Goal: Information Seeking & Learning: Check status

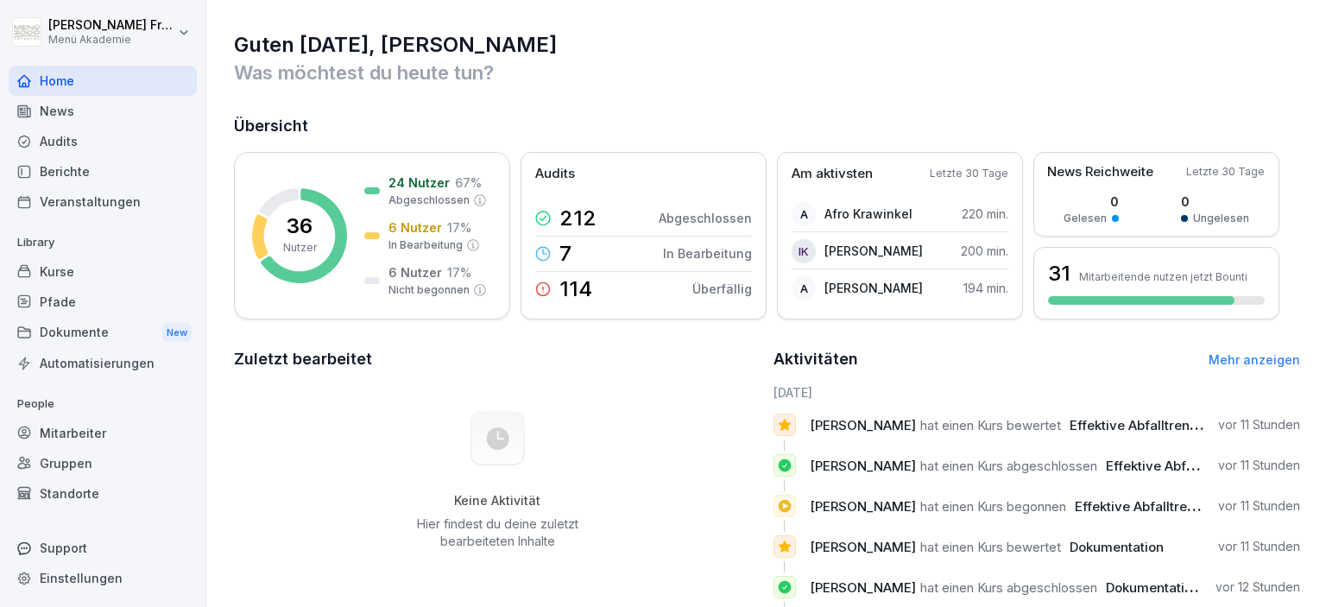
click at [81, 171] on div "Berichte" at bounding box center [103, 171] width 188 height 30
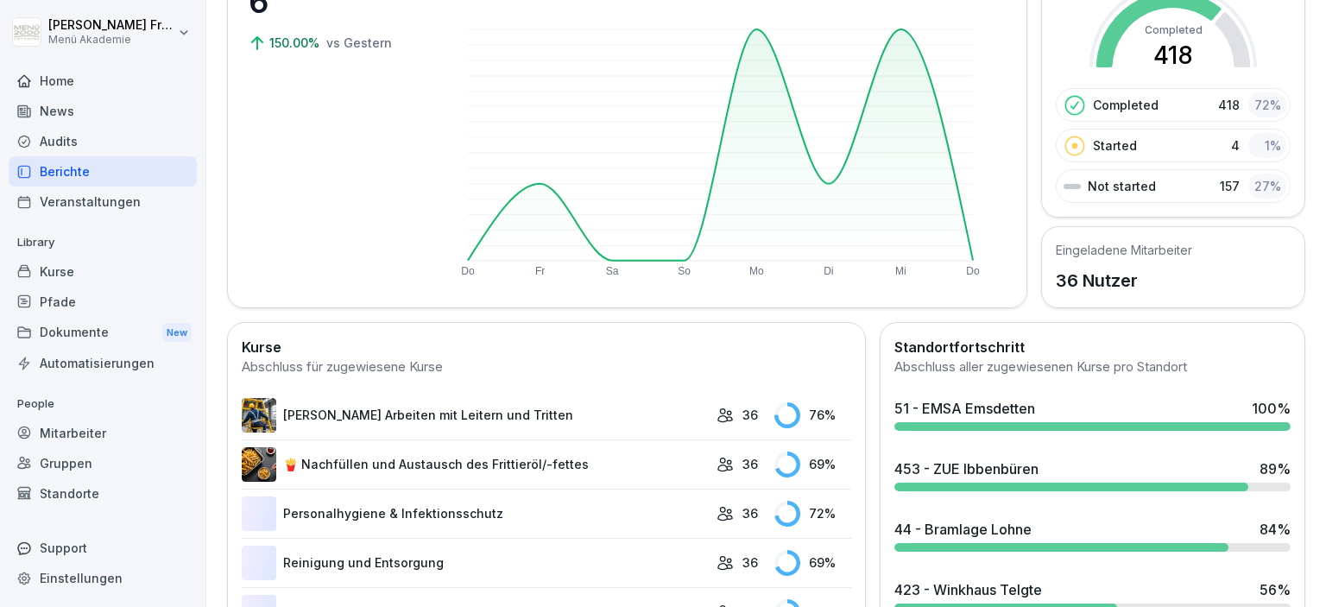
scroll to position [298, 0]
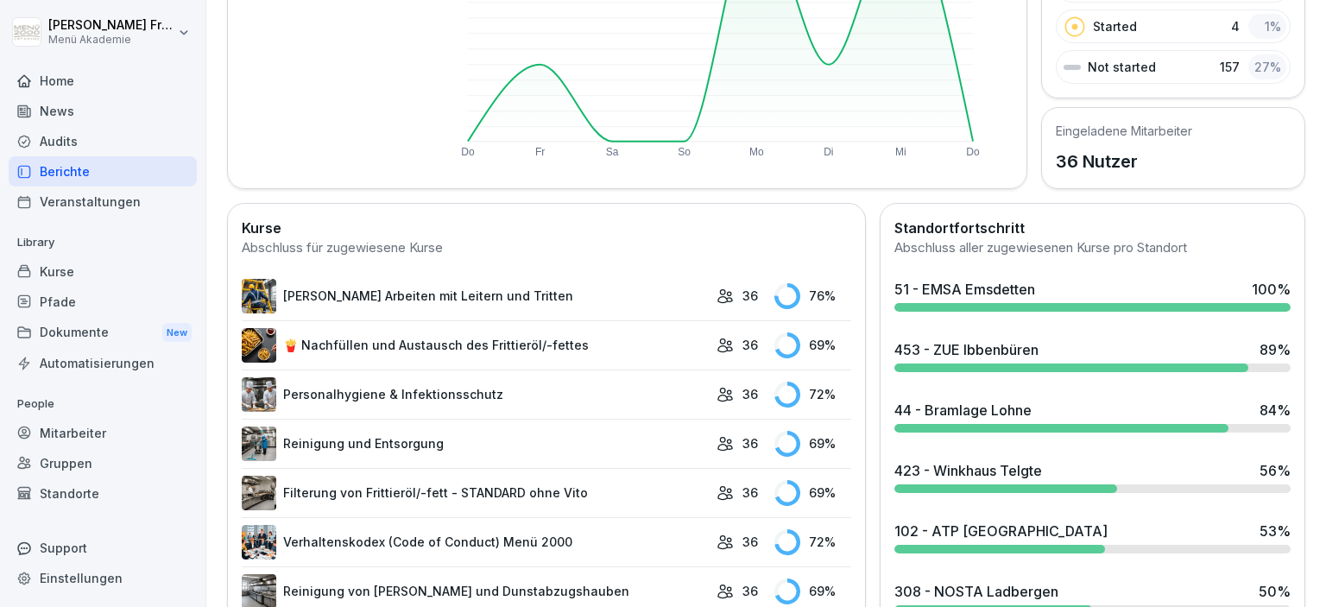
click at [1023, 354] on div "453 - ZUE Ibbenbüren" at bounding box center [966, 349] width 144 height 21
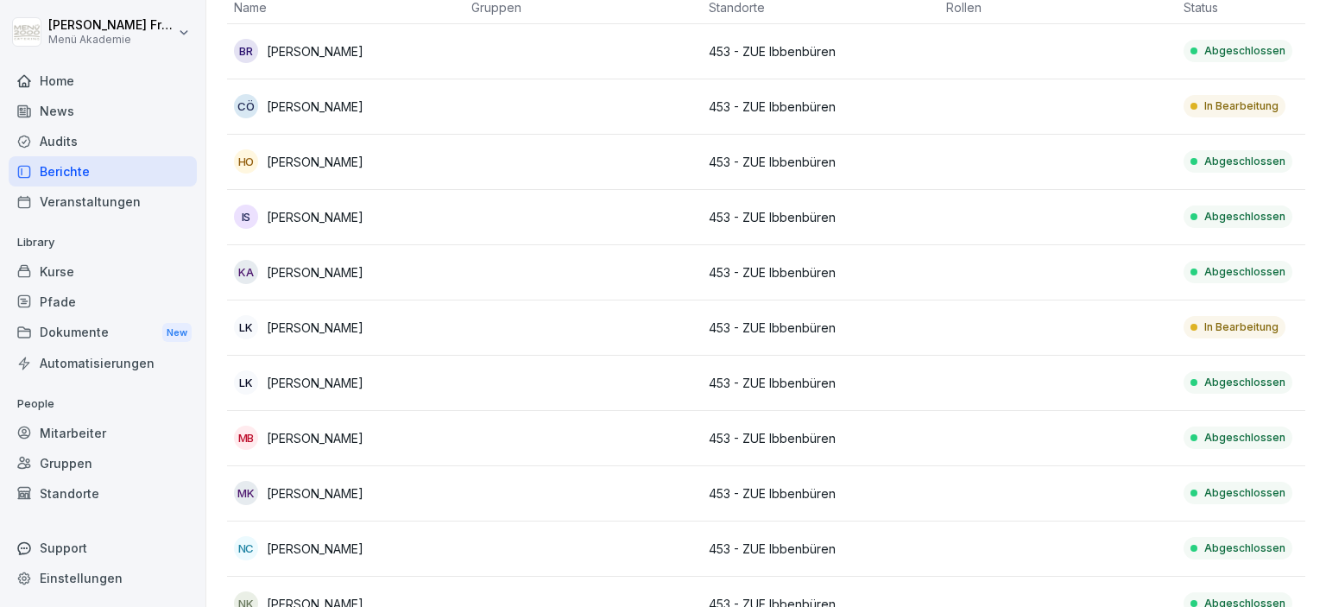
scroll to position [199, 0]
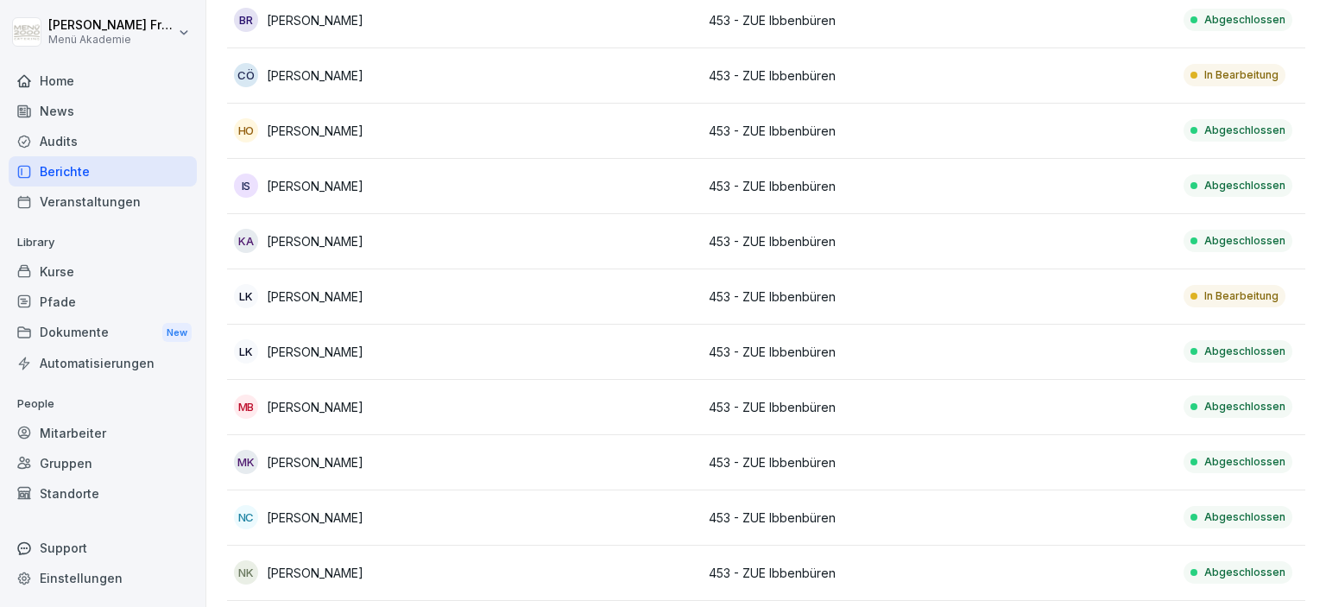
click at [1218, 295] on p "In Bearbeitung" at bounding box center [1241, 296] width 74 height 16
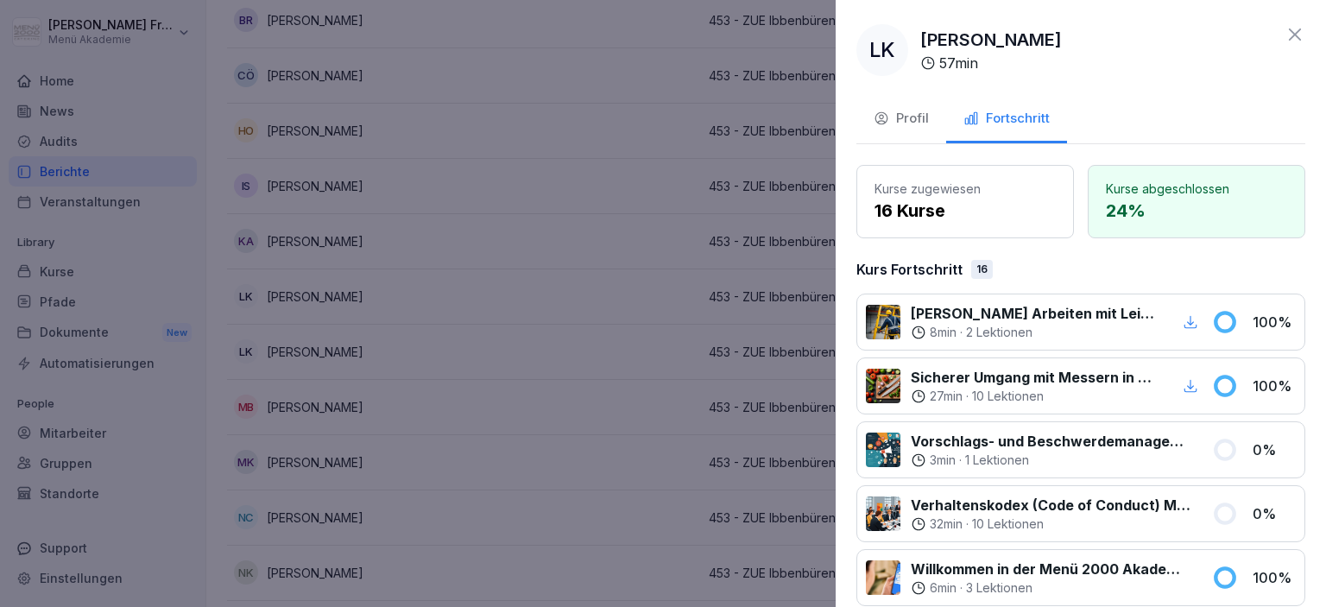
click at [605, 270] on div at bounding box center [663, 303] width 1326 height 607
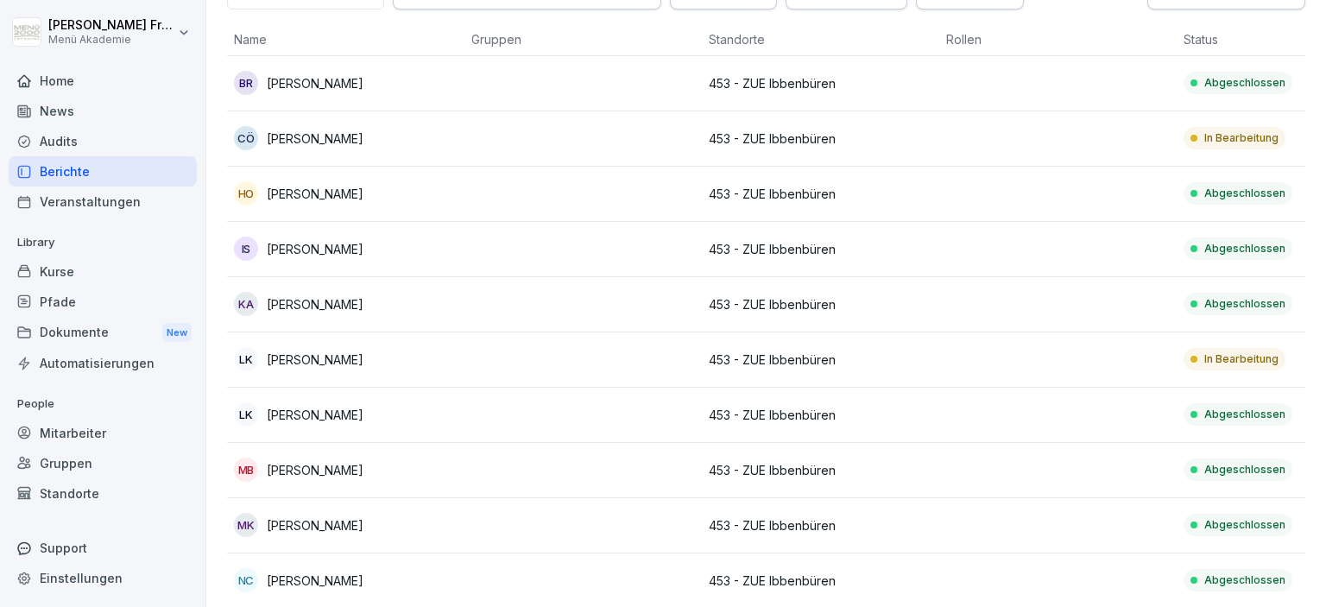
scroll to position [99, 0]
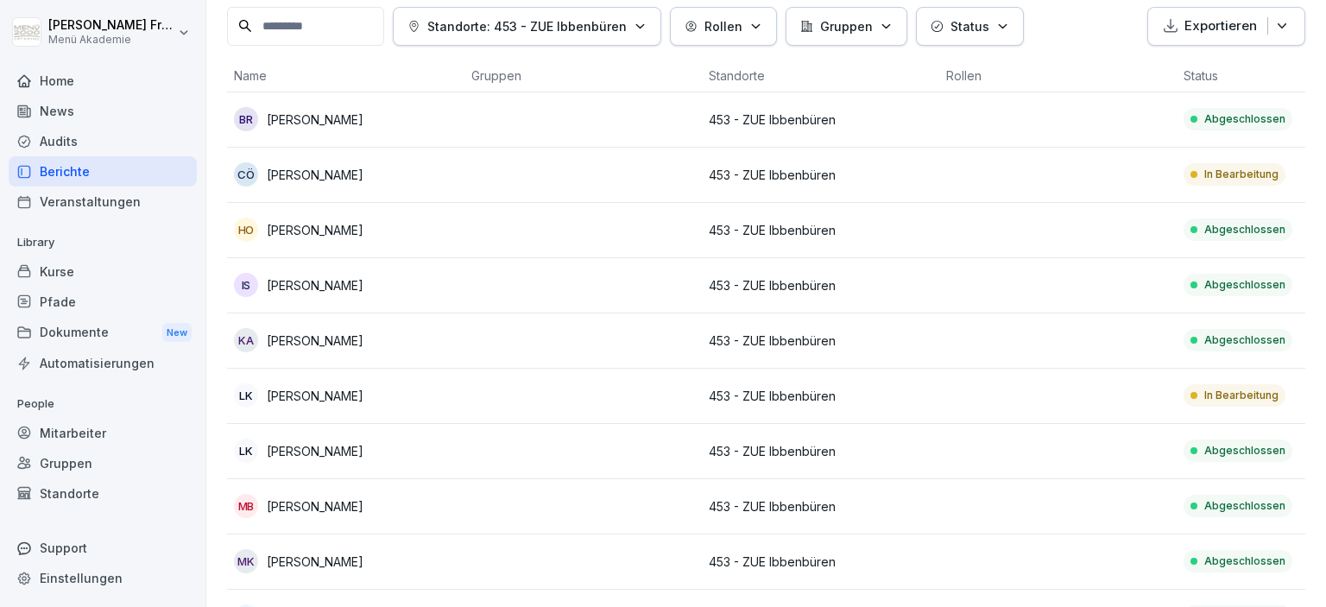
click at [1221, 173] on p "In Bearbeitung" at bounding box center [1241, 175] width 74 height 16
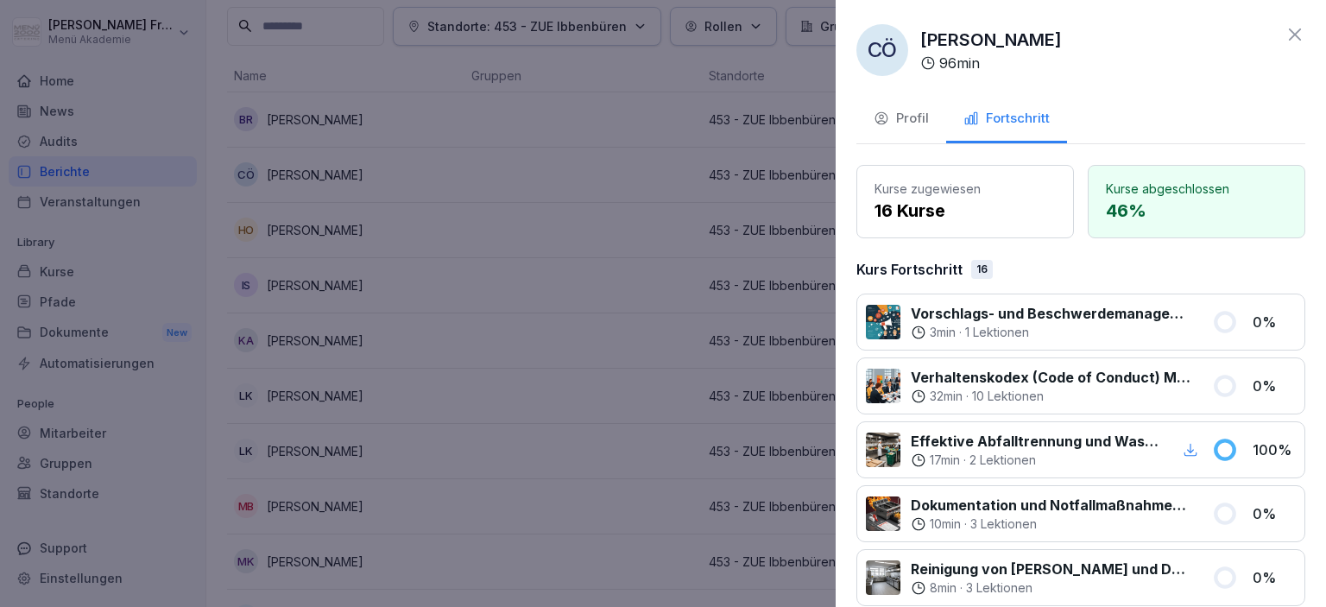
click at [564, 347] on div at bounding box center [663, 303] width 1326 height 607
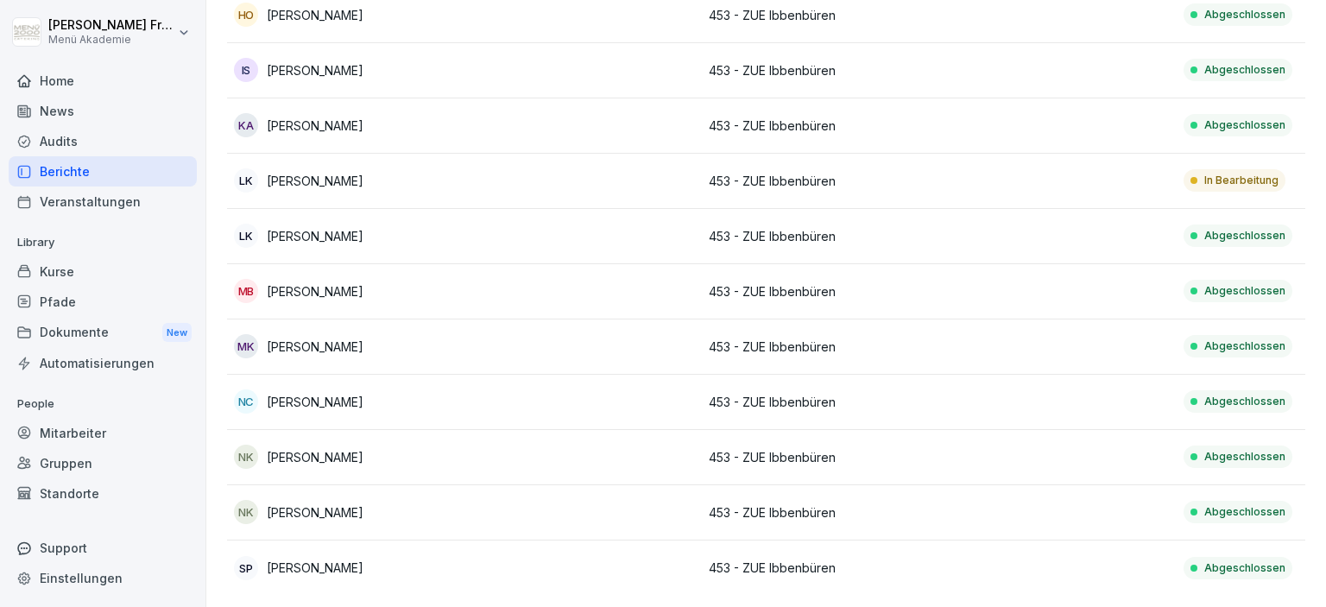
scroll to position [0, 0]
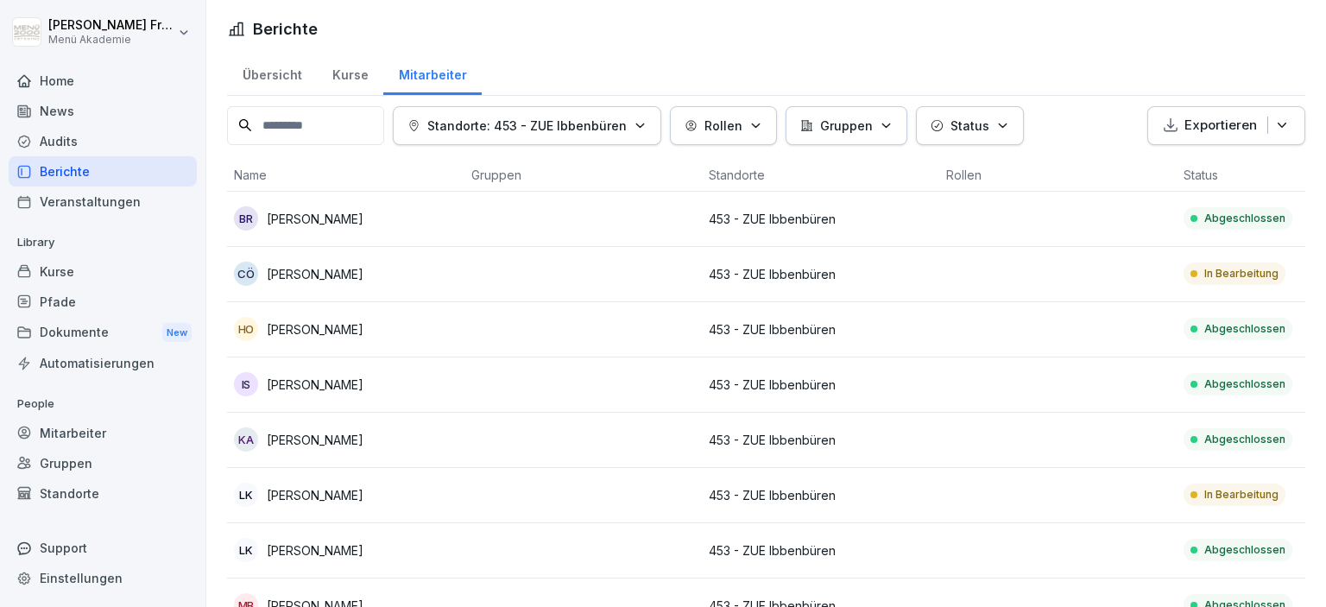
click at [69, 171] on div "Berichte" at bounding box center [103, 171] width 188 height 30
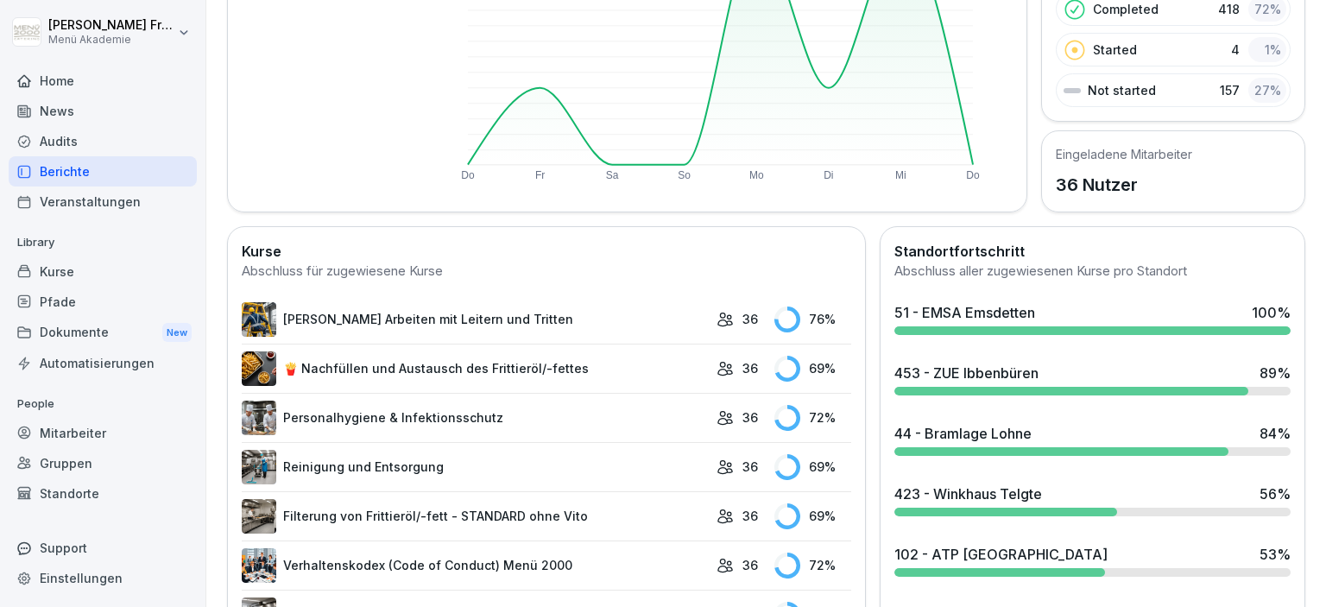
scroll to position [298, 0]
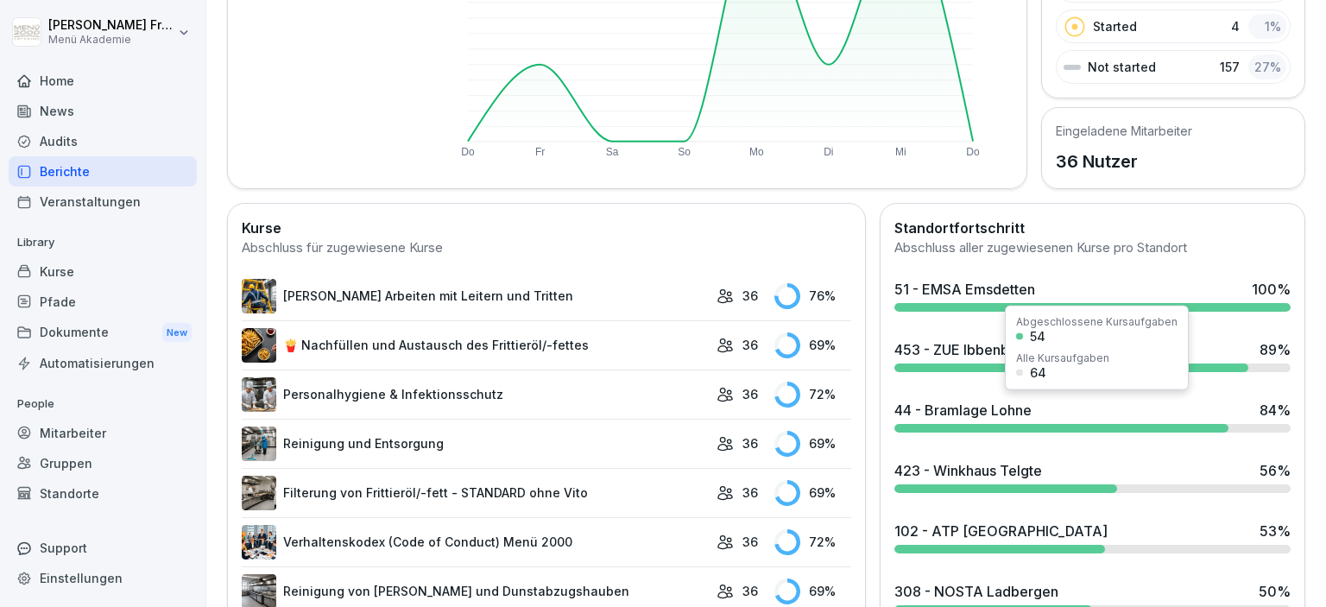
click at [961, 415] on div "44 - Bramlage Lohne" at bounding box center [962, 410] width 137 height 21
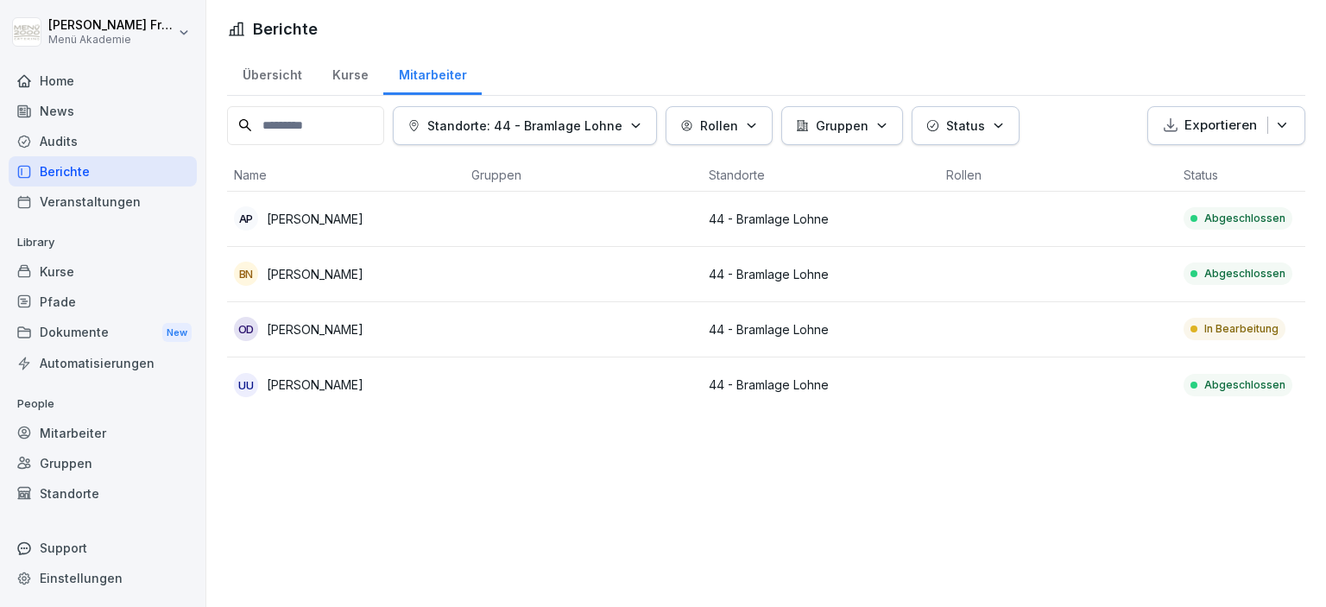
click at [1227, 330] on p "In Bearbeitung" at bounding box center [1241, 329] width 74 height 16
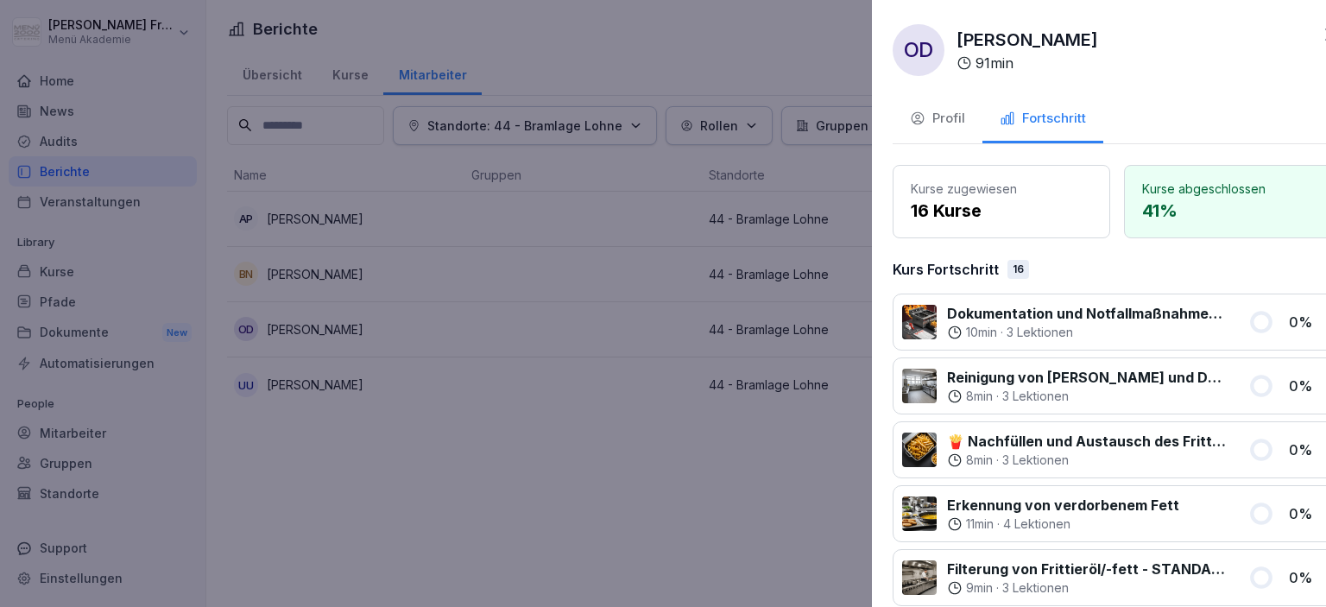
click at [485, 526] on div at bounding box center [663, 303] width 1326 height 607
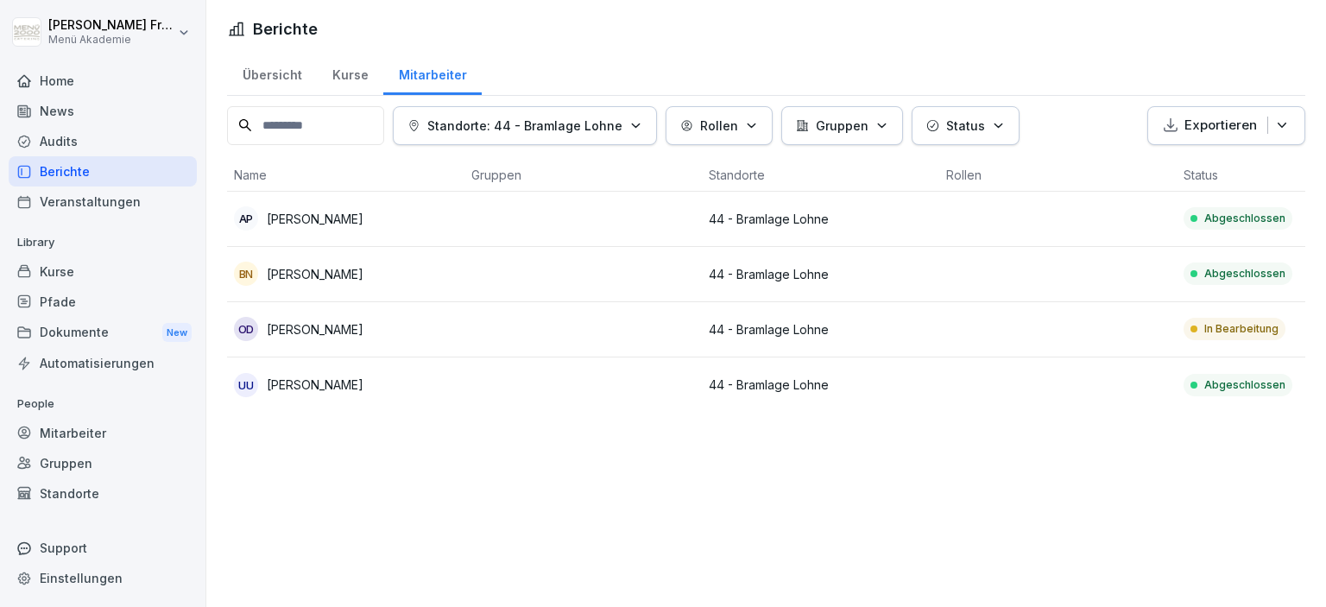
click at [58, 168] on div "Berichte" at bounding box center [103, 171] width 188 height 30
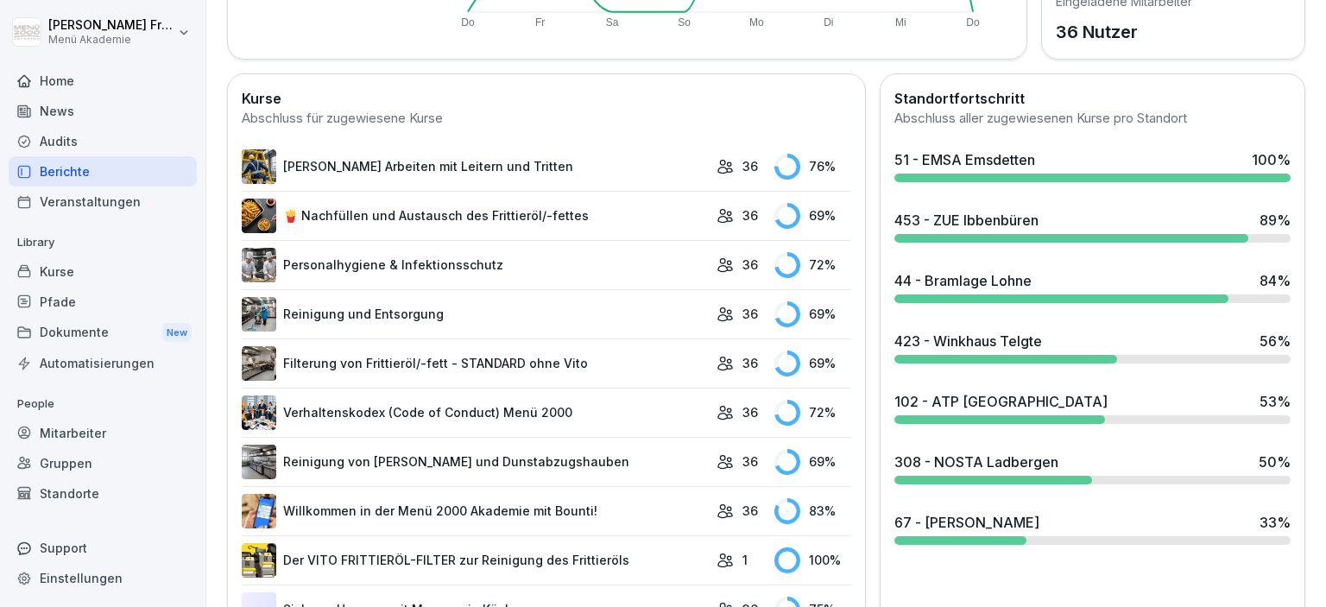
scroll to position [497, 0]
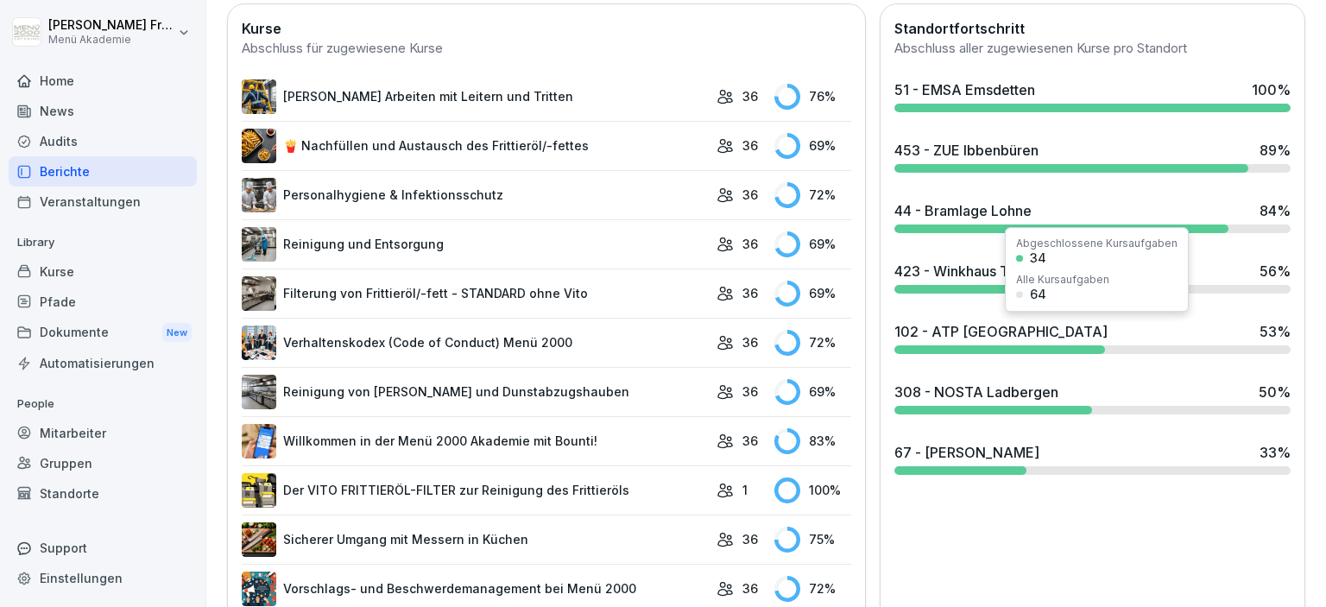
click at [961, 335] on div "102 - ATP [GEOGRAPHIC_DATA]" at bounding box center [1000, 331] width 213 height 21
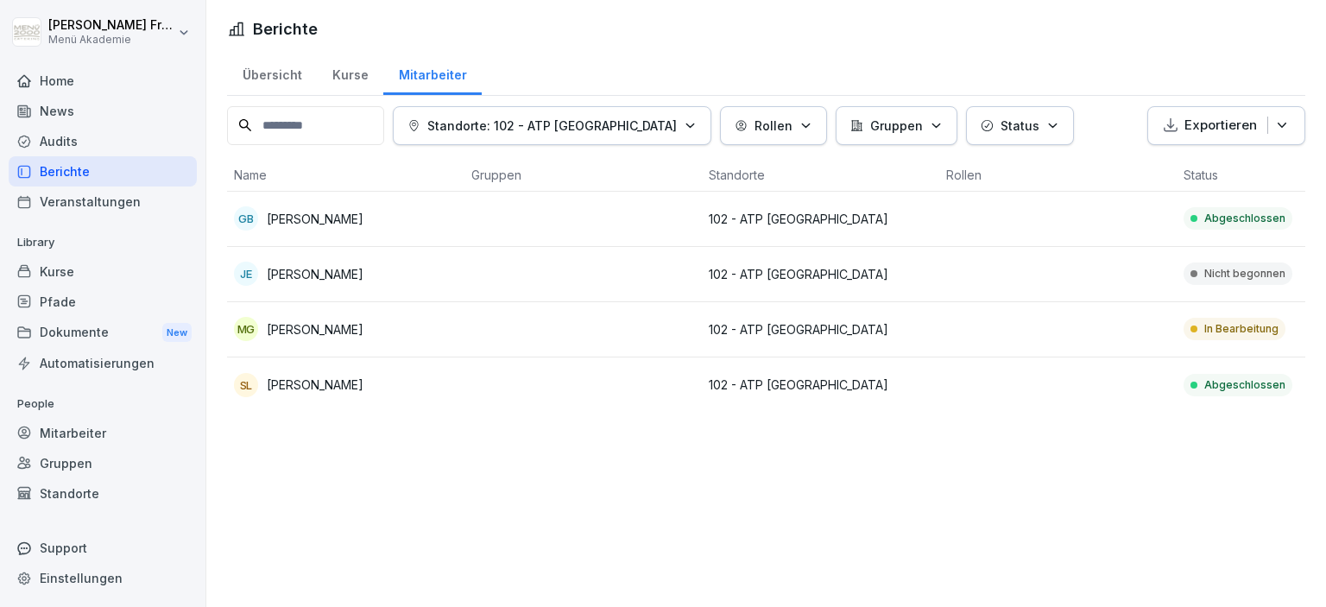
click at [1234, 328] on p "In Bearbeitung" at bounding box center [1241, 329] width 74 height 16
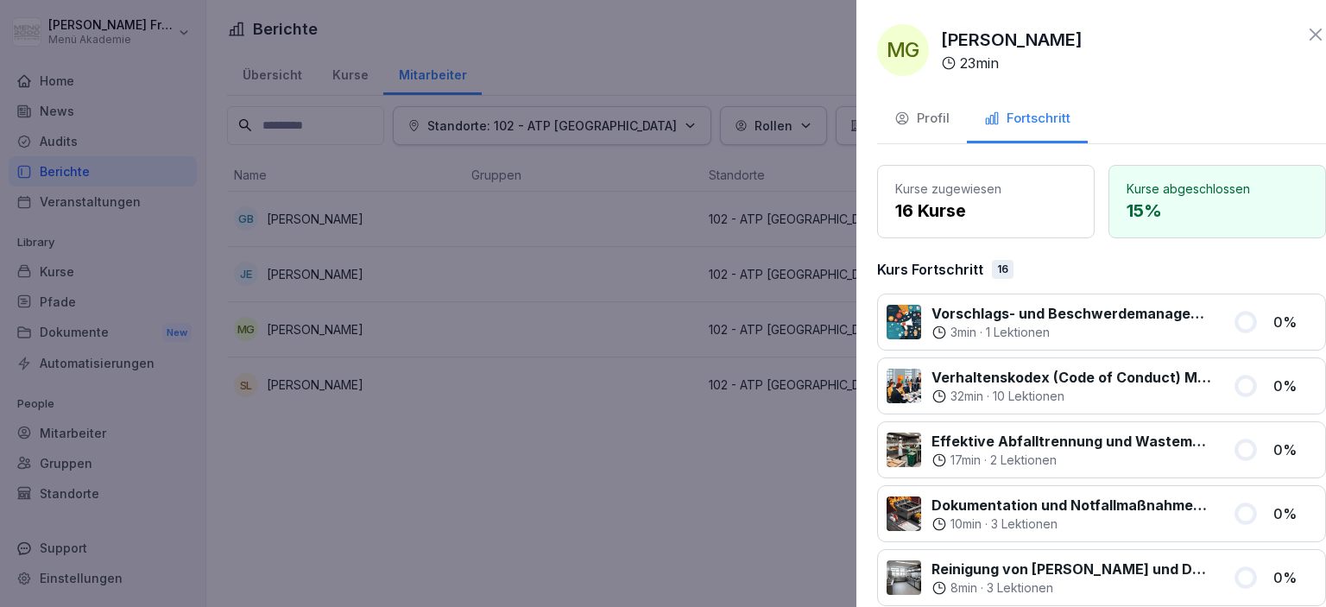
click at [609, 472] on div at bounding box center [663, 303] width 1326 height 607
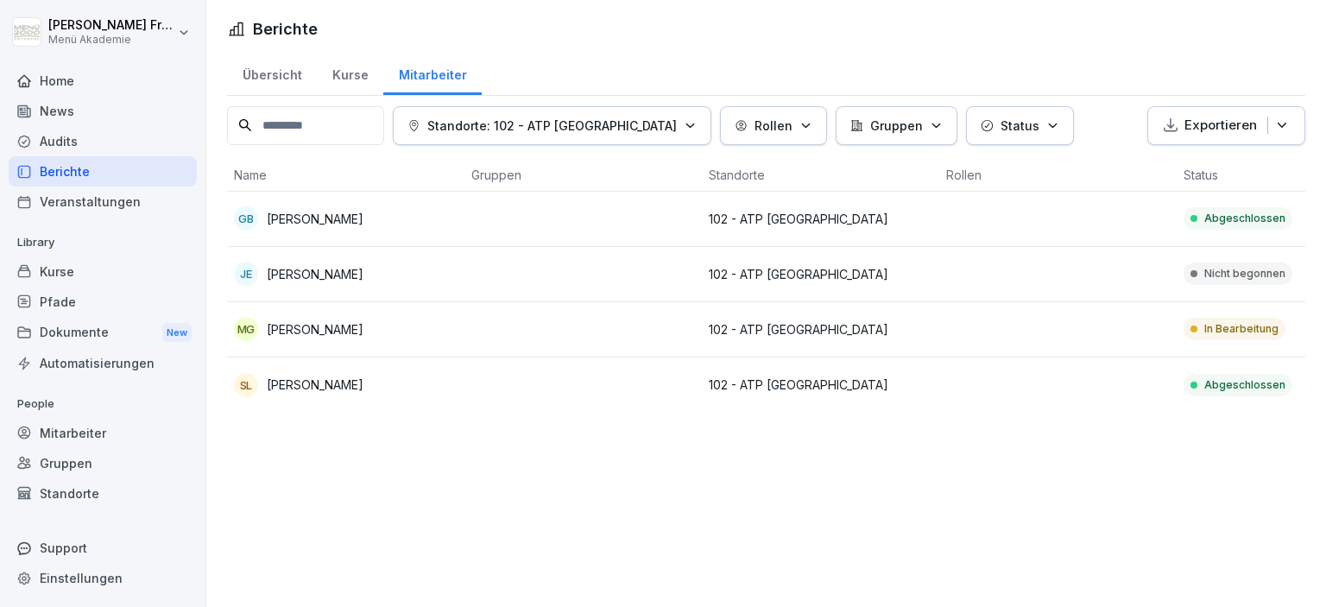
click at [64, 169] on div "Berichte" at bounding box center [103, 171] width 188 height 30
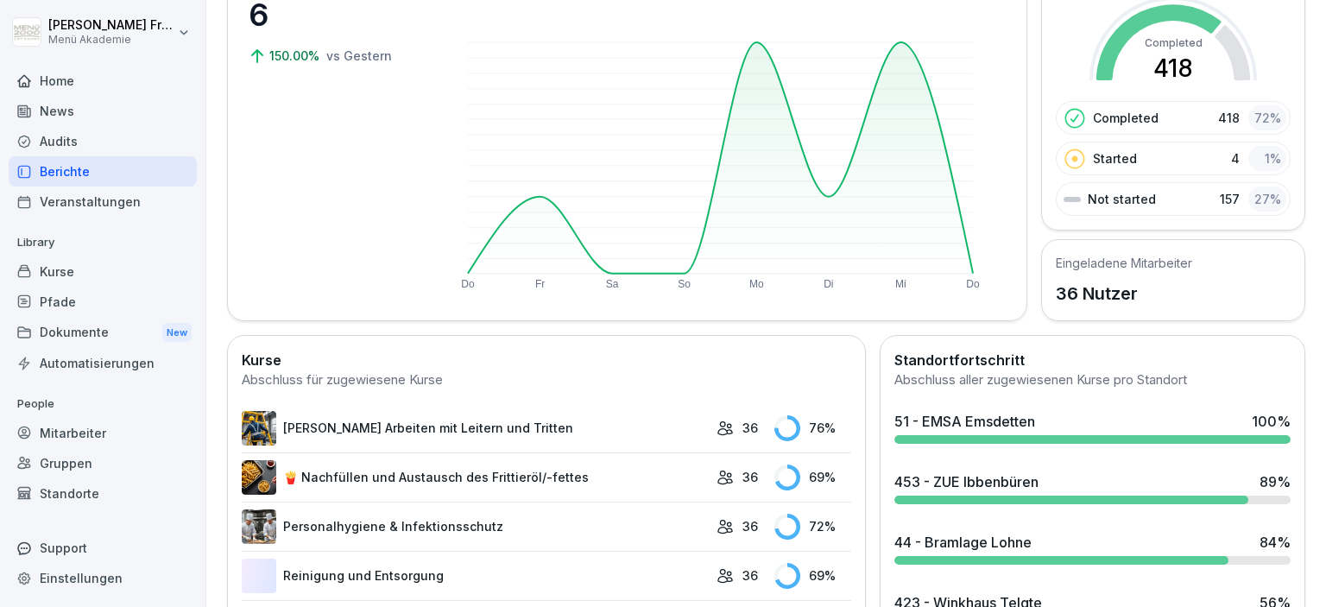
scroll to position [397, 0]
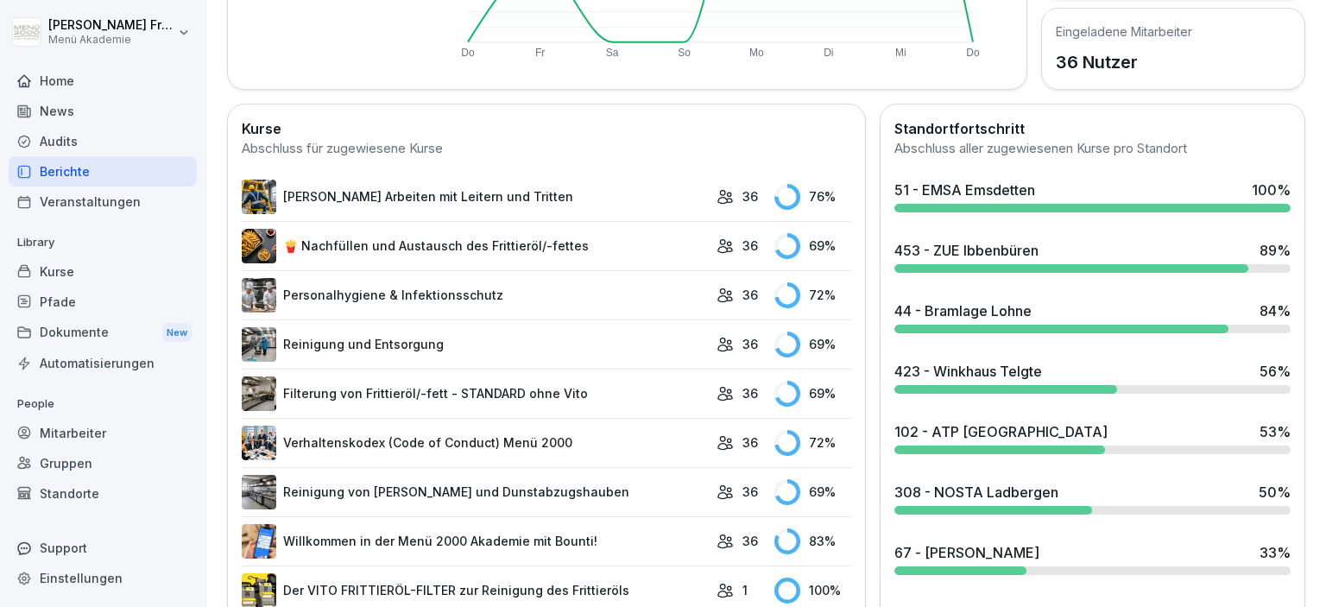
click at [977, 375] on div "423 - Winkhaus Telgte" at bounding box center [968, 371] width 148 height 21
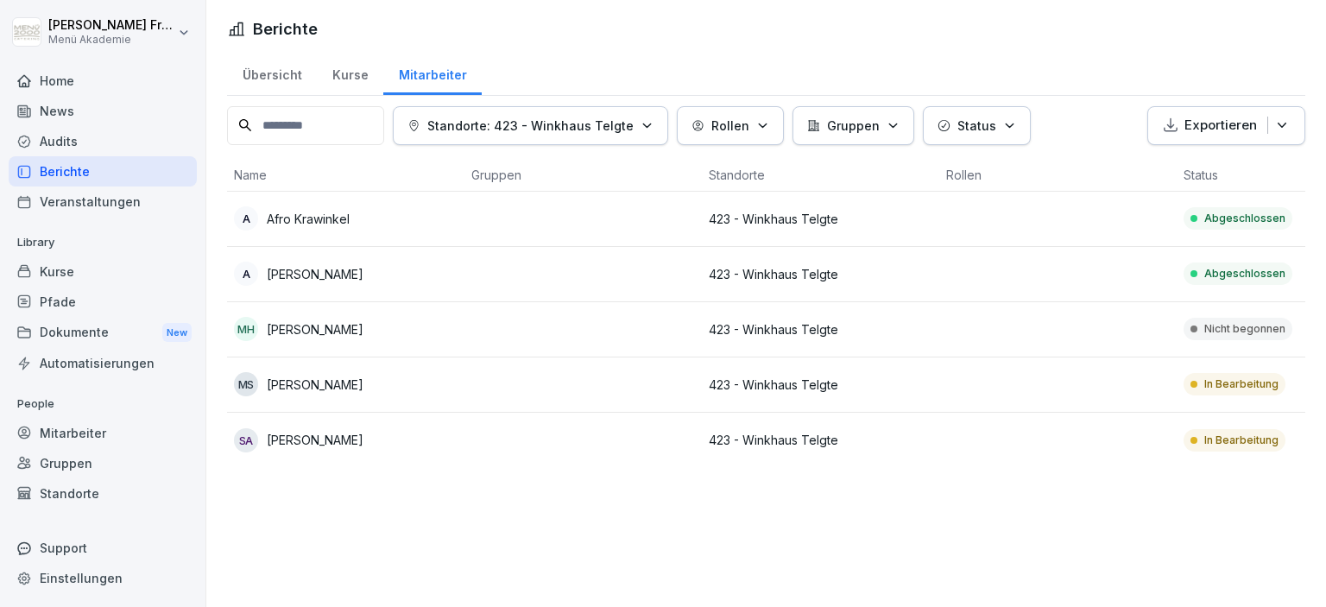
click at [1217, 385] on p "In Bearbeitung" at bounding box center [1241, 384] width 74 height 16
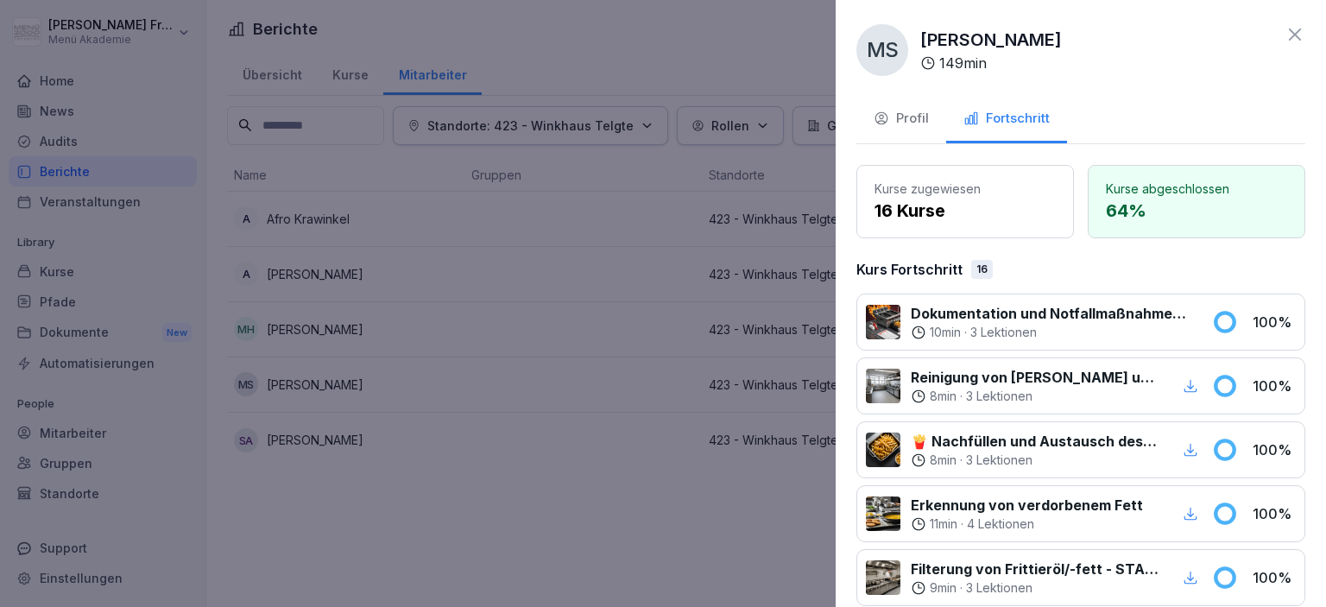
drag, startPoint x: 699, startPoint y: 532, endPoint x: 709, endPoint y: 529, distance: 9.8
click at [702, 531] on div at bounding box center [663, 303] width 1326 height 607
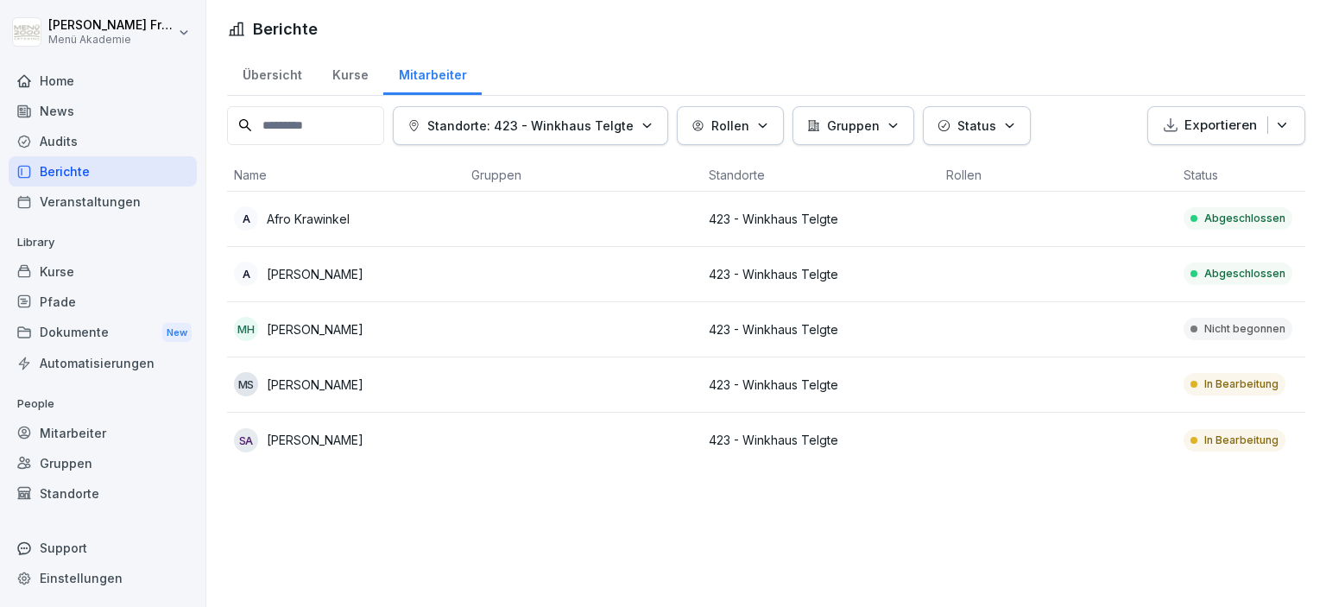
click at [1242, 444] on p "In Bearbeitung" at bounding box center [1241, 440] width 74 height 16
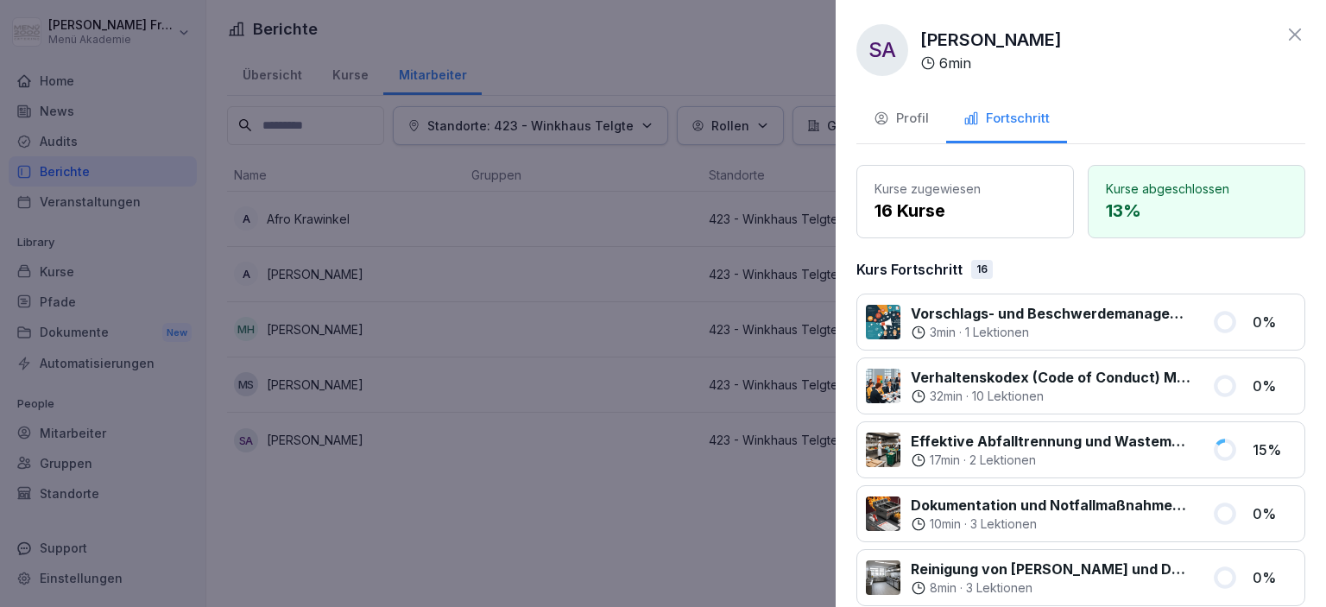
click at [646, 544] on div at bounding box center [663, 303] width 1326 height 607
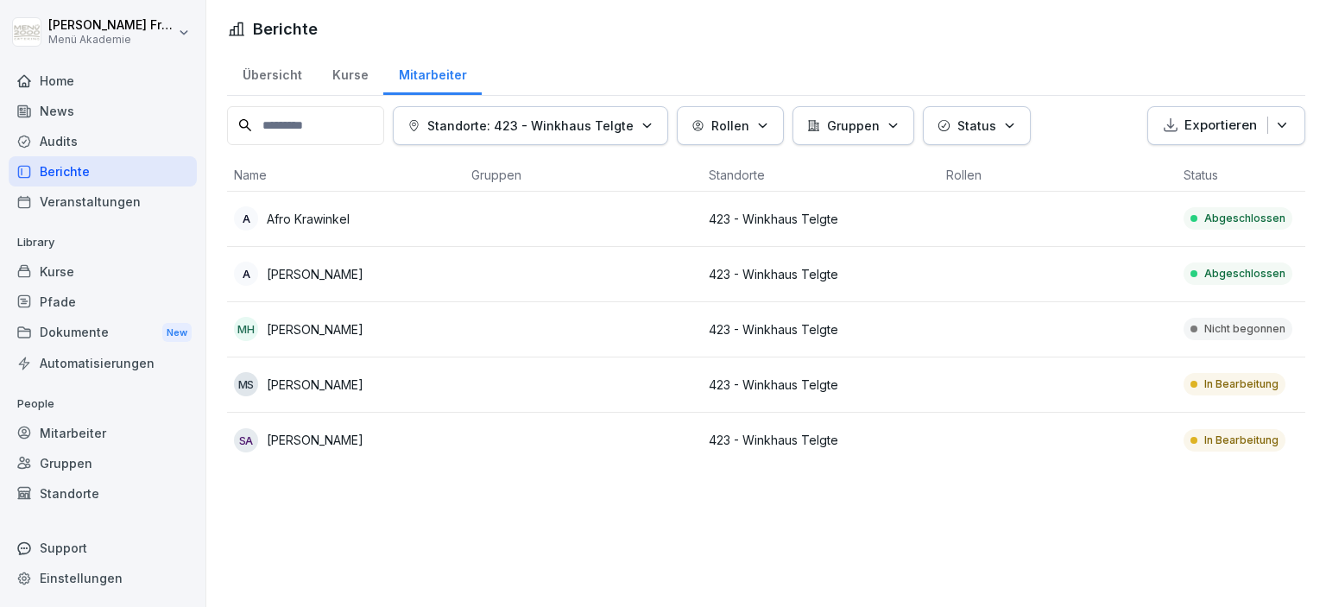
click at [60, 171] on div "Berichte" at bounding box center [103, 171] width 188 height 30
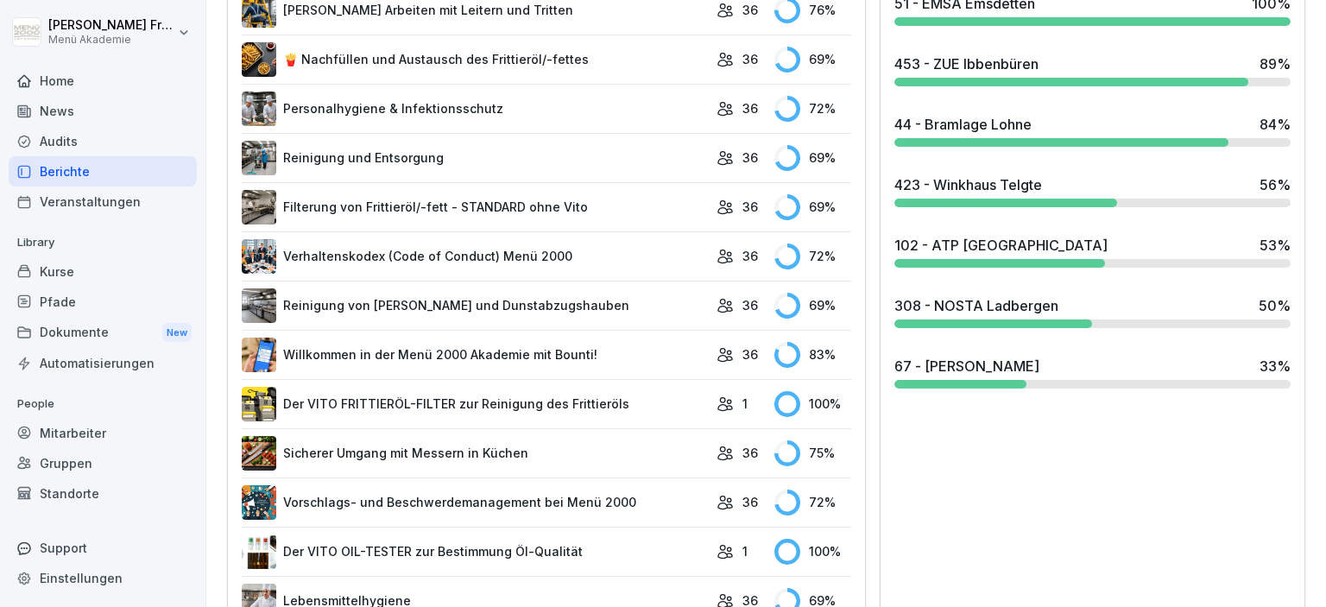
scroll to position [596, 0]
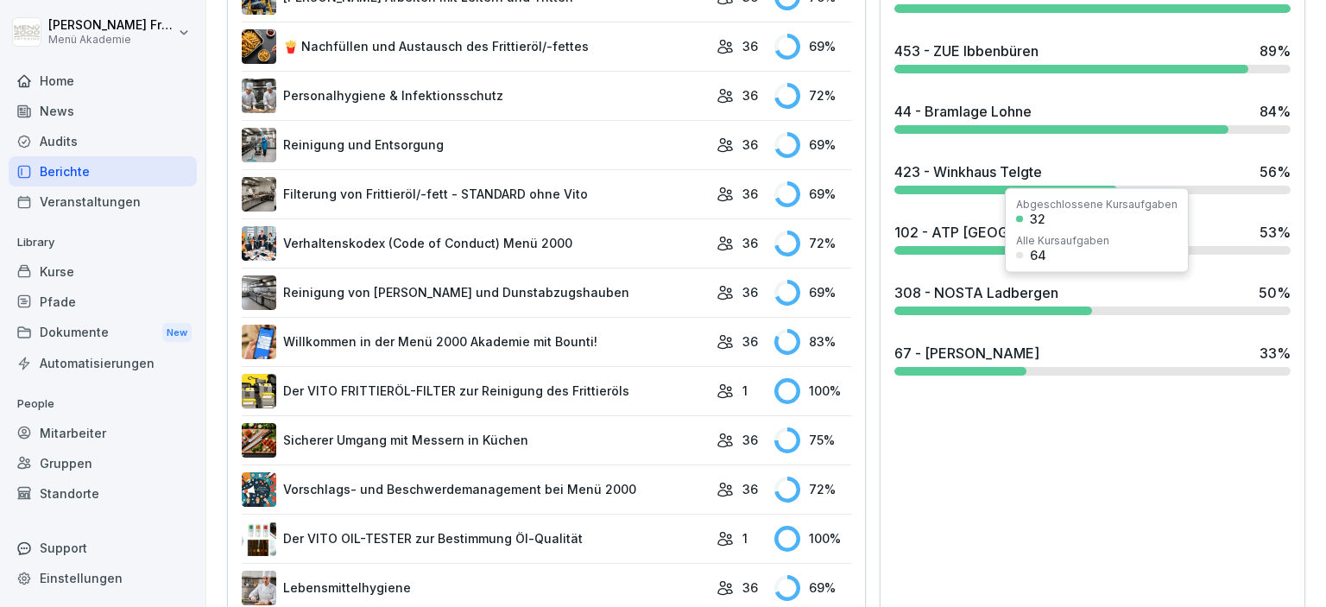
click at [1048, 293] on div "308 - NOSTA Ladbergen" at bounding box center [976, 292] width 164 height 21
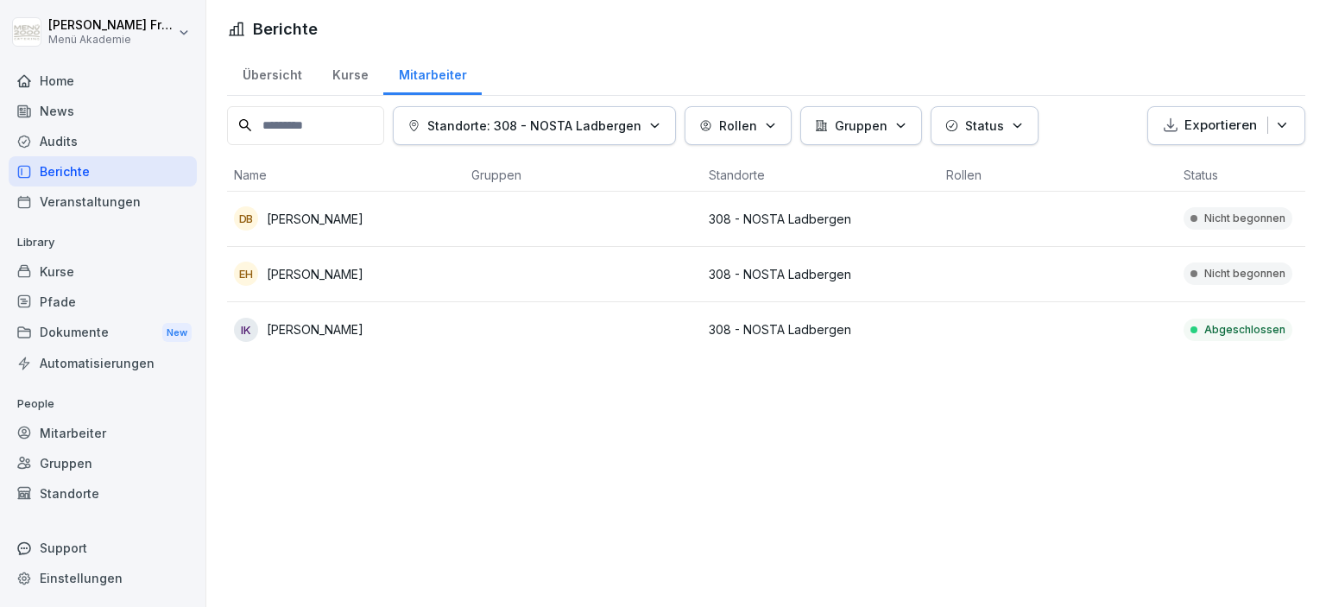
click at [64, 169] on div "Berichte" at bounding box center [103, 171] width 188 height 30
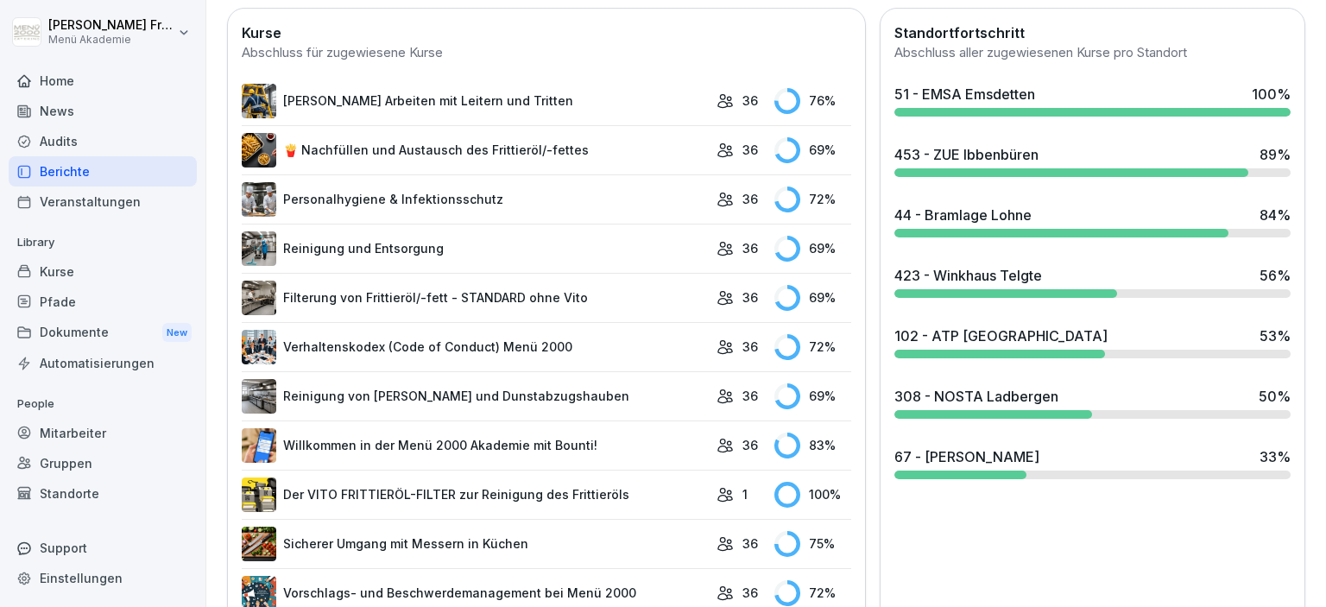
scroll to position [596, 0]
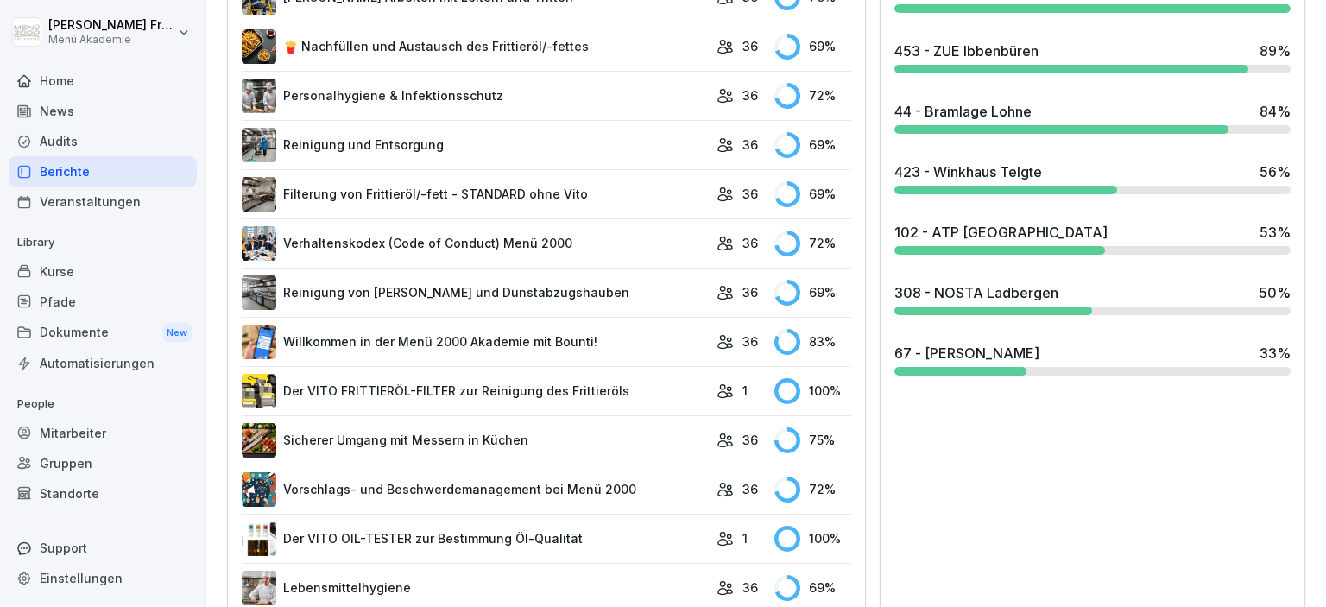
click at [972, 357] on div "67 - [PERSON_NAME]" at bounding box center [966, 353] width 145 height 21
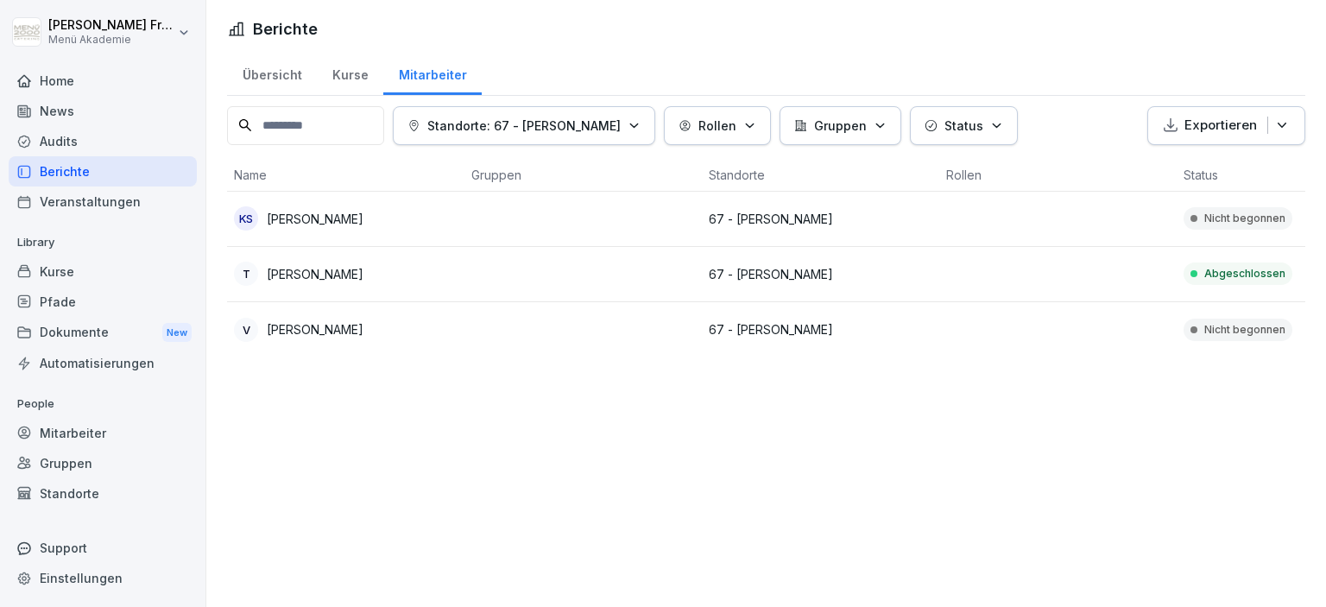
click at [67, 171] on div "Berichte" at bounding box center [103, 171] width 188 height 30
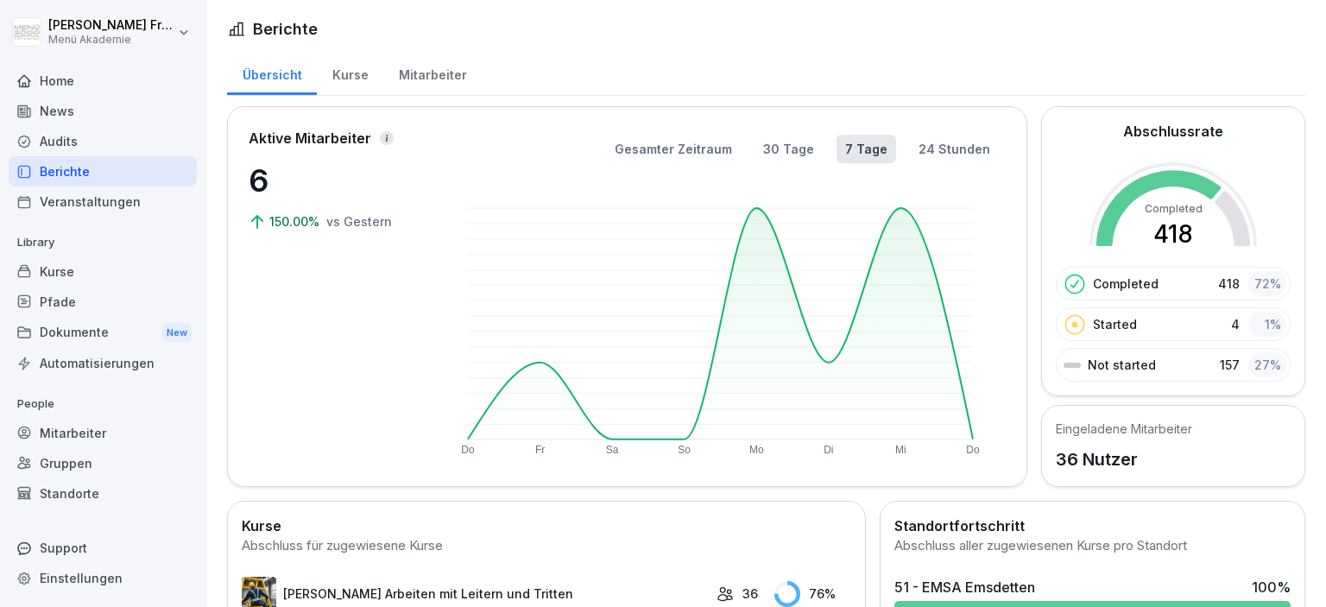
click at [62, 140] on div "Audits" at bounding box center [103, 141] width 188 height 30
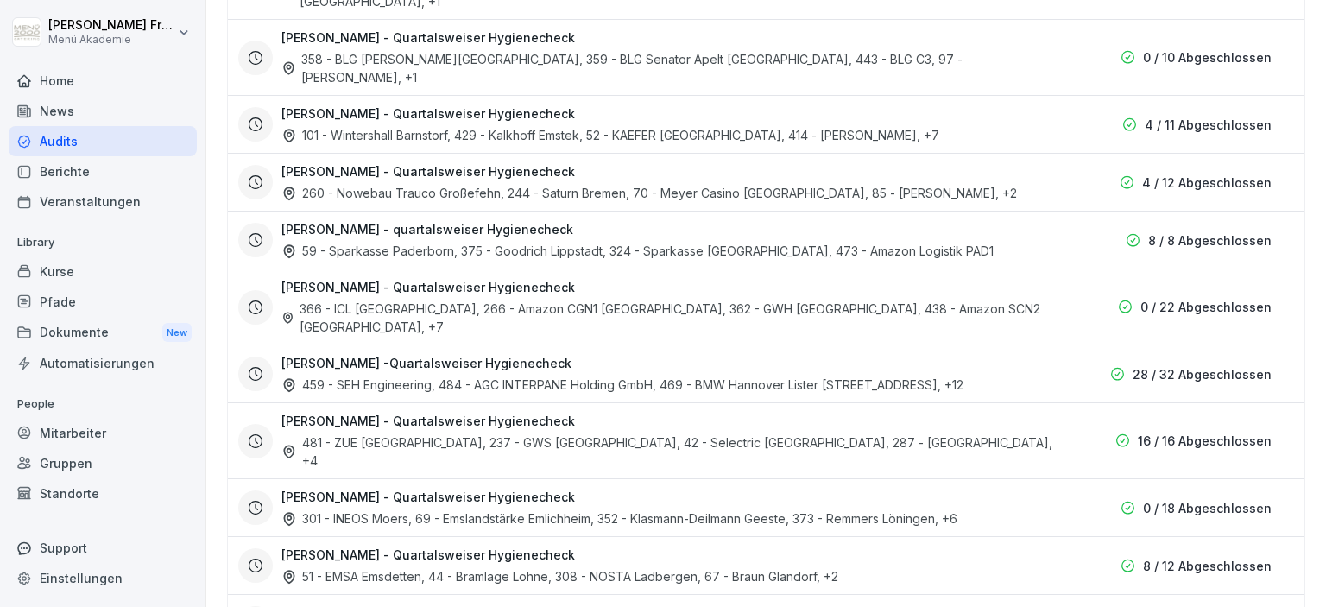
scroll to position [696, 0]
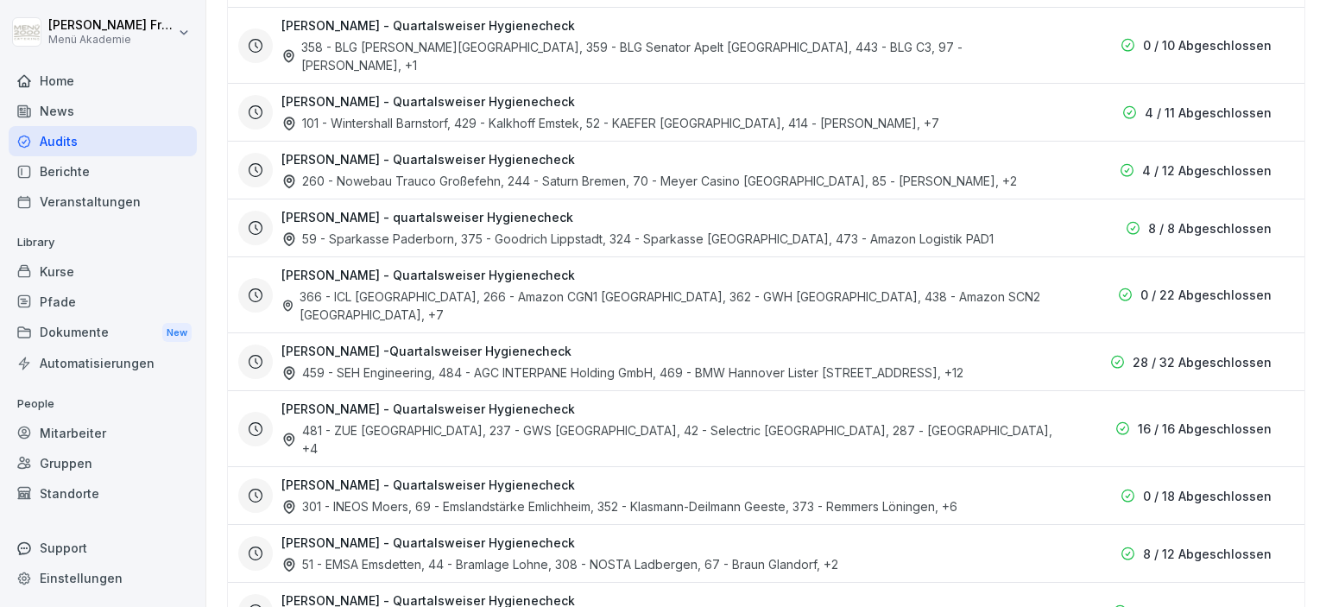
click at [464, 400] on h3 "[PERSON_NAME] - Quartalsweiser Hygienecheck" at bounding box center [427, 409] width 293 height 18
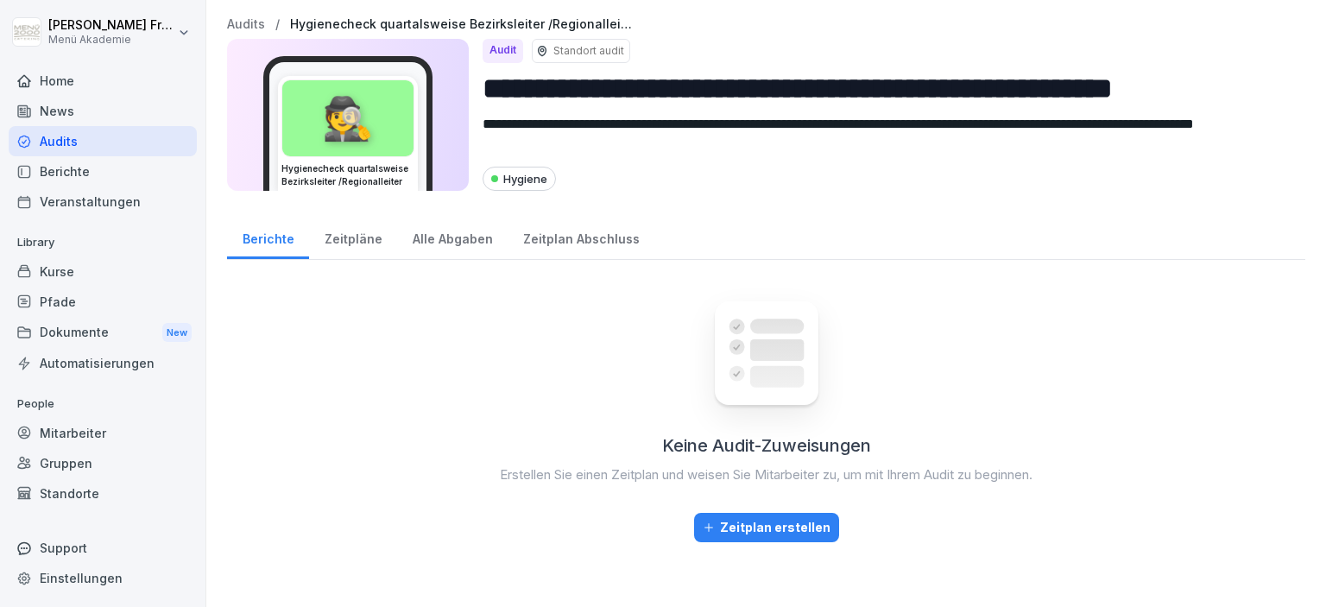
click at [347, 239] on div "Zeitpläne" at bounding box center [353, 237] width 88 height 44
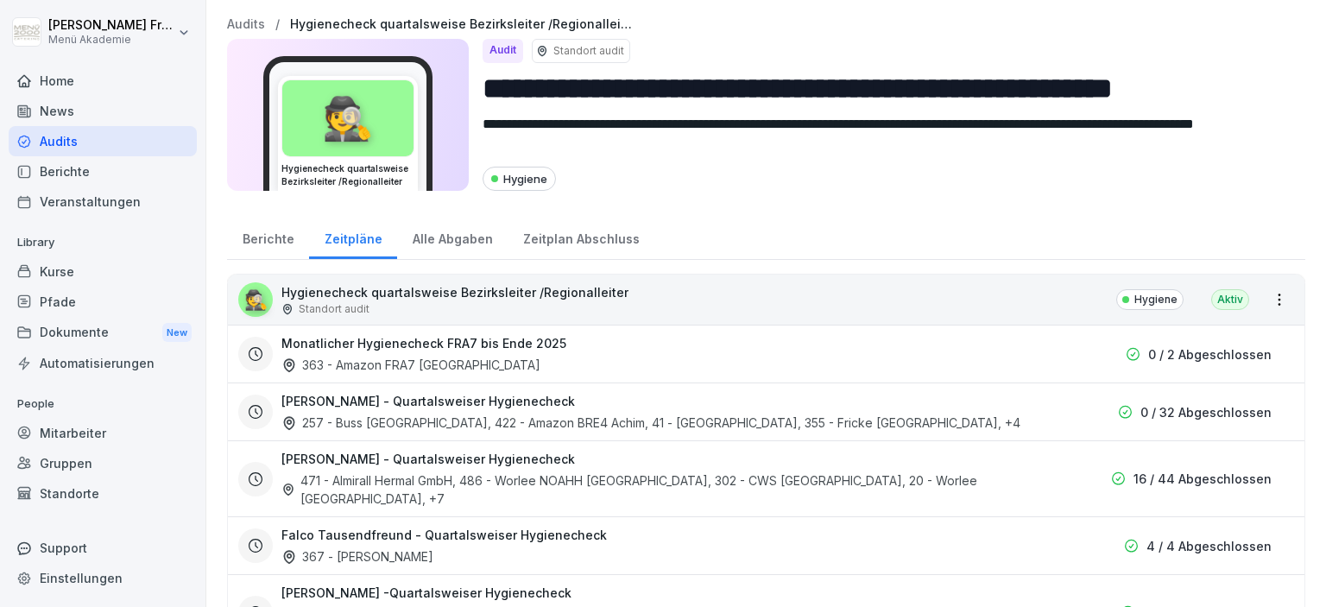
click at [429, 237] on div "Alle Abgaben" at bounding box center [452, 237] width 110 height 44
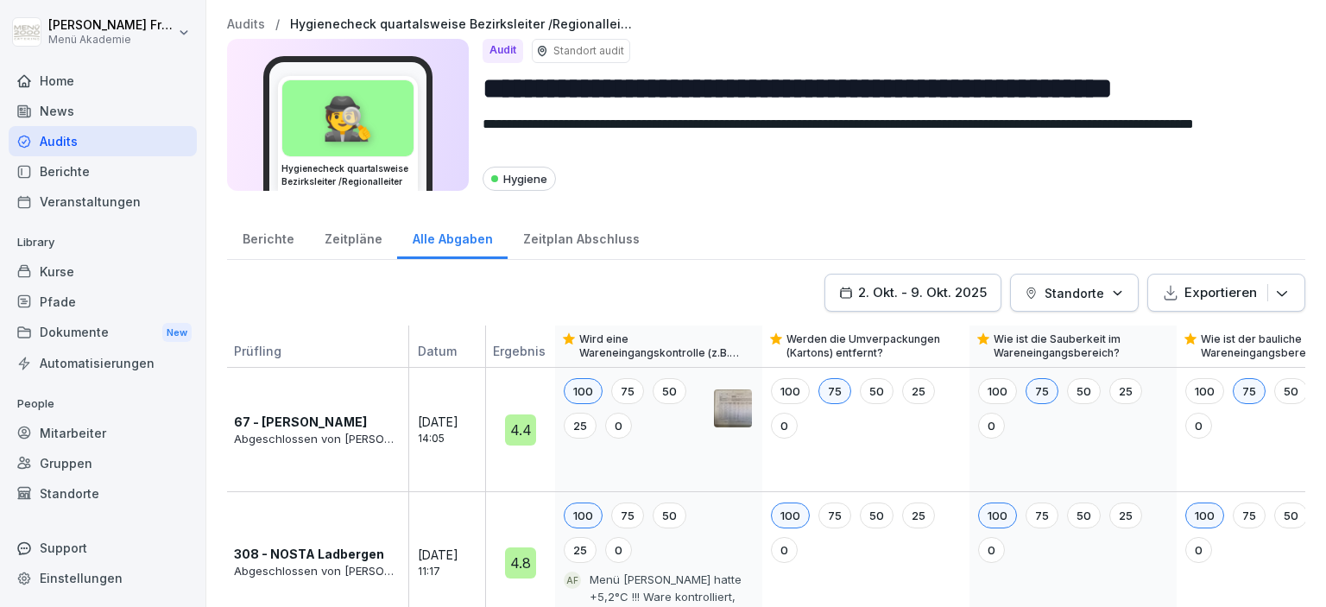
click at [533, 241] on div "Zeitplan Abschluss" at bounding box center [581, 237] width 147 height 44
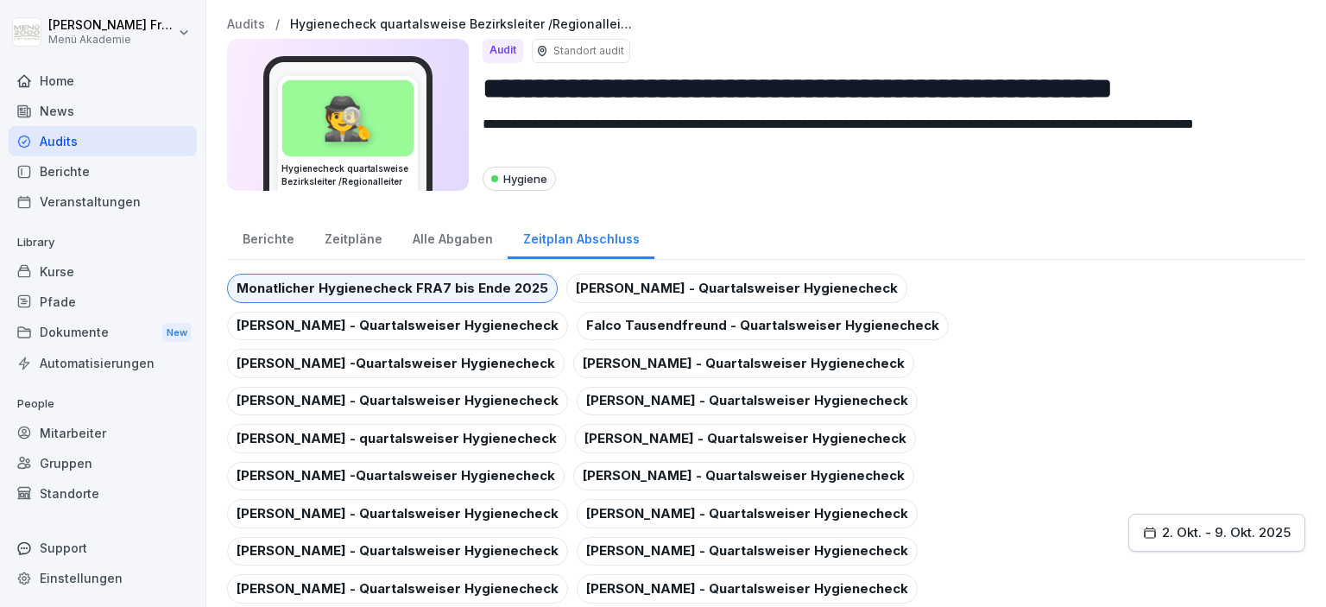
click at [61, 142] on div "Audits" at bounding box center [103, 141] width 188 height 30
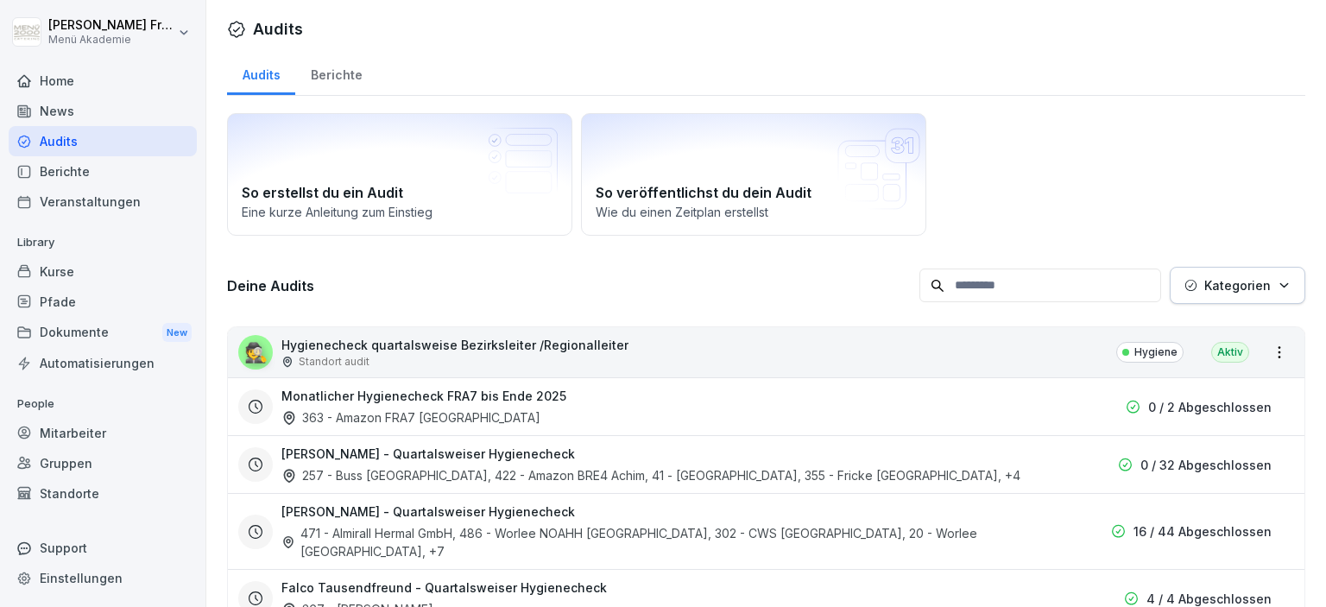
click at [331, 67] on div "Berichte" at bounding box center [336, 73] width 82 height 44
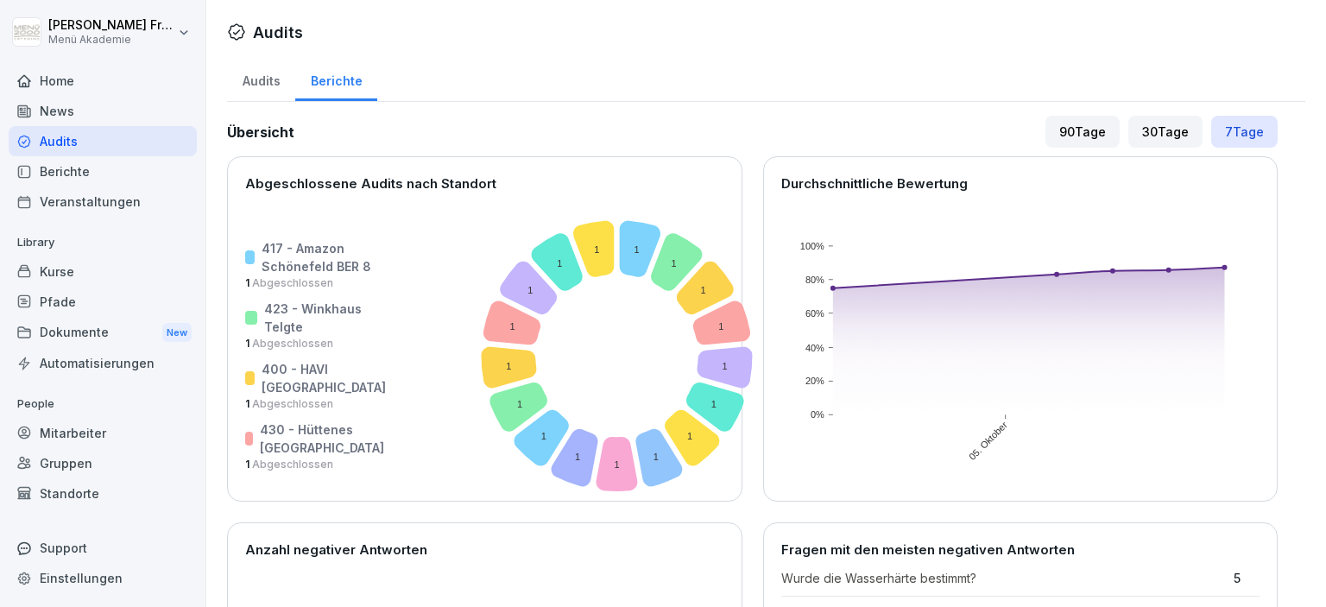
click at [269, 80] on div "Audits" at bounding box center [261, 79] width 68 height 44
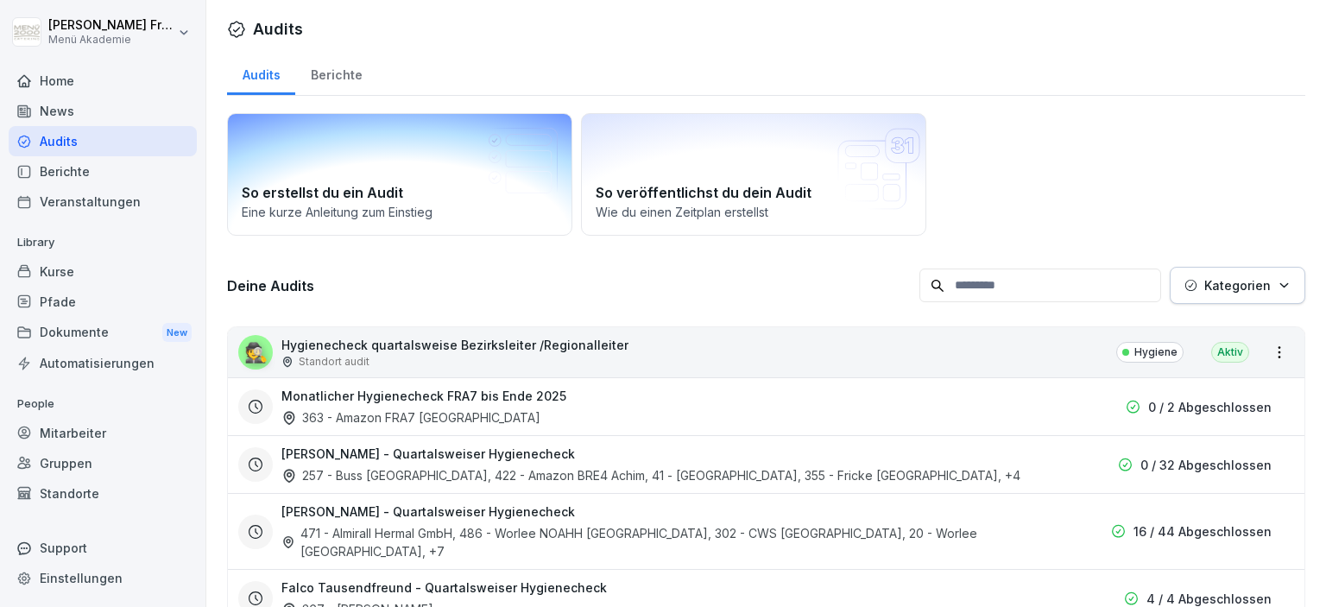
click at [458, 197] on h2 "So erstellst du ein Audit" at bounding box center [400, 192] width 316 height 21
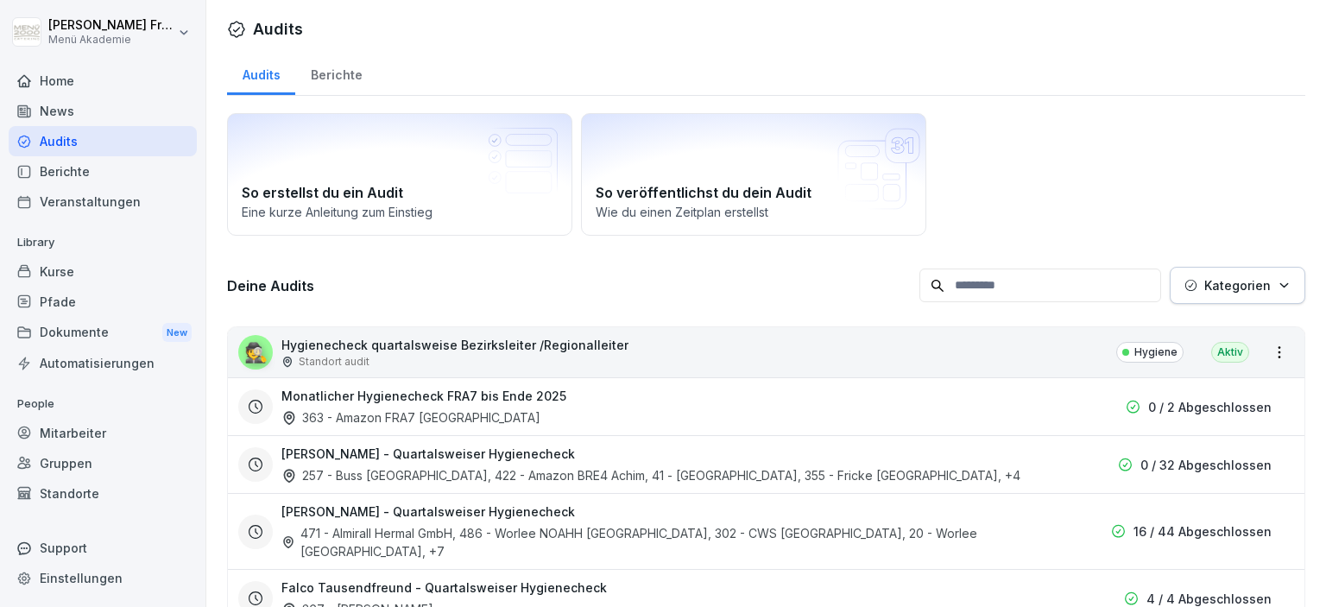
click at [1290, 285] on icon "button" at bounding box center [1283, 285] width 13 height 13
click at [1285, 285] on icon "button" at bounding box center [1283, 284] width 7 height 3
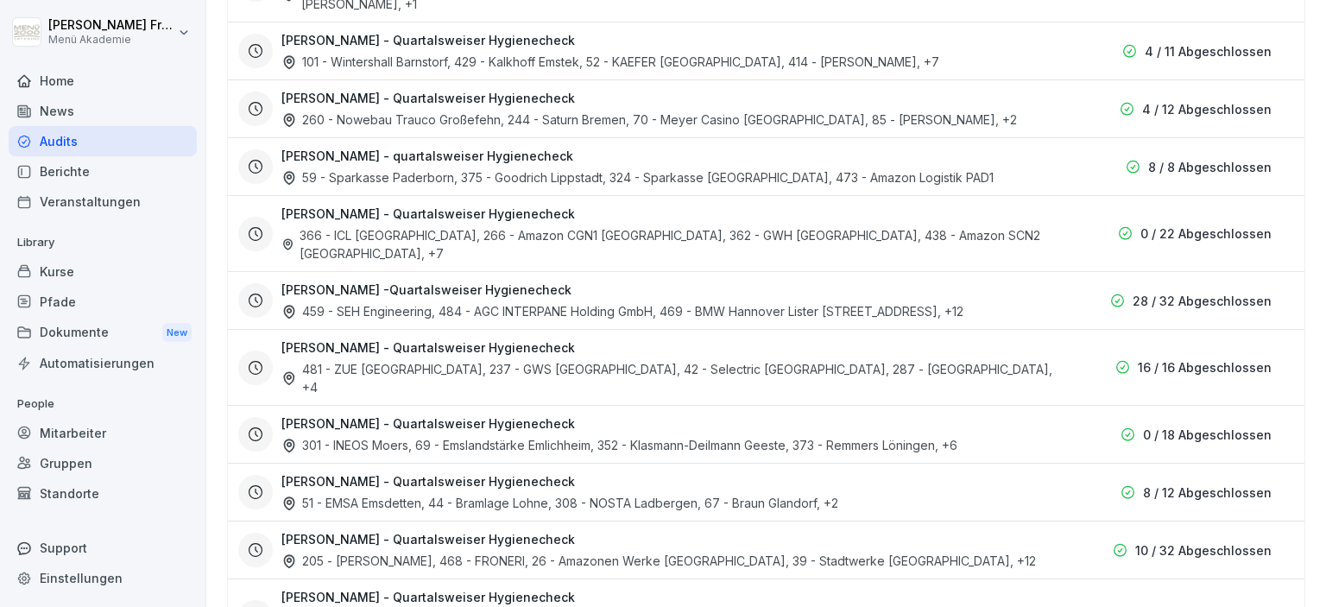
scroll to position [795, 0]
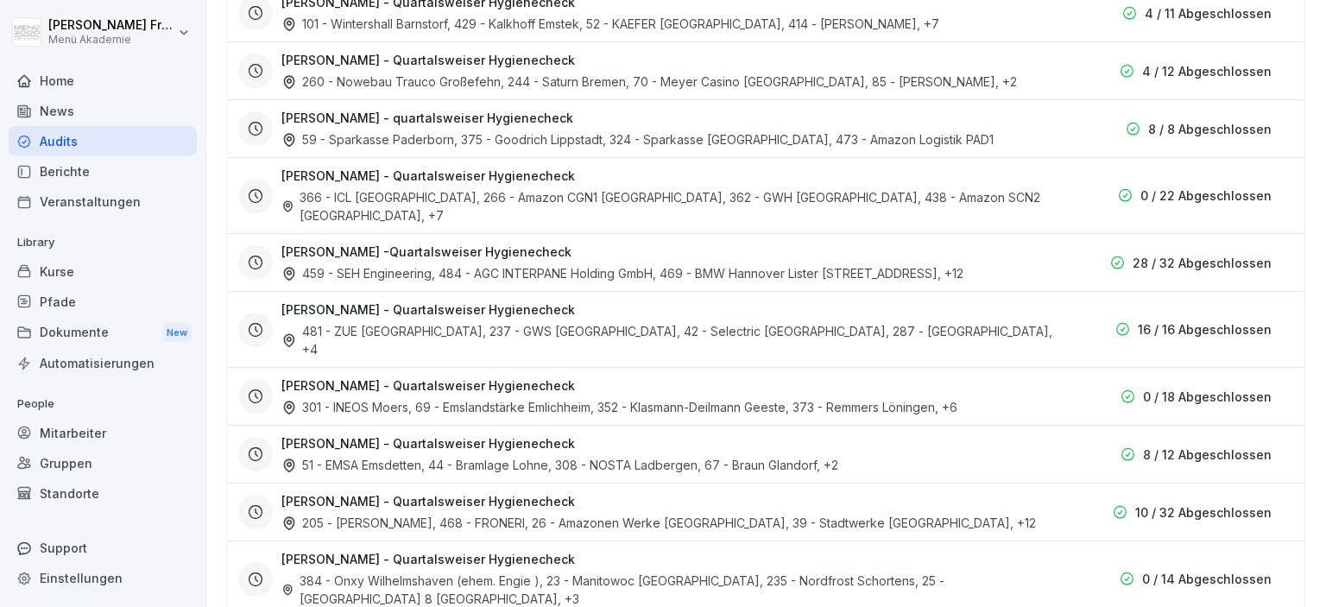
click at [496, 434] on h3 "[PERSON_NAME] - Quartalsweiser Hygienecheck" at bounding box center [427, 443] width 293 height 18
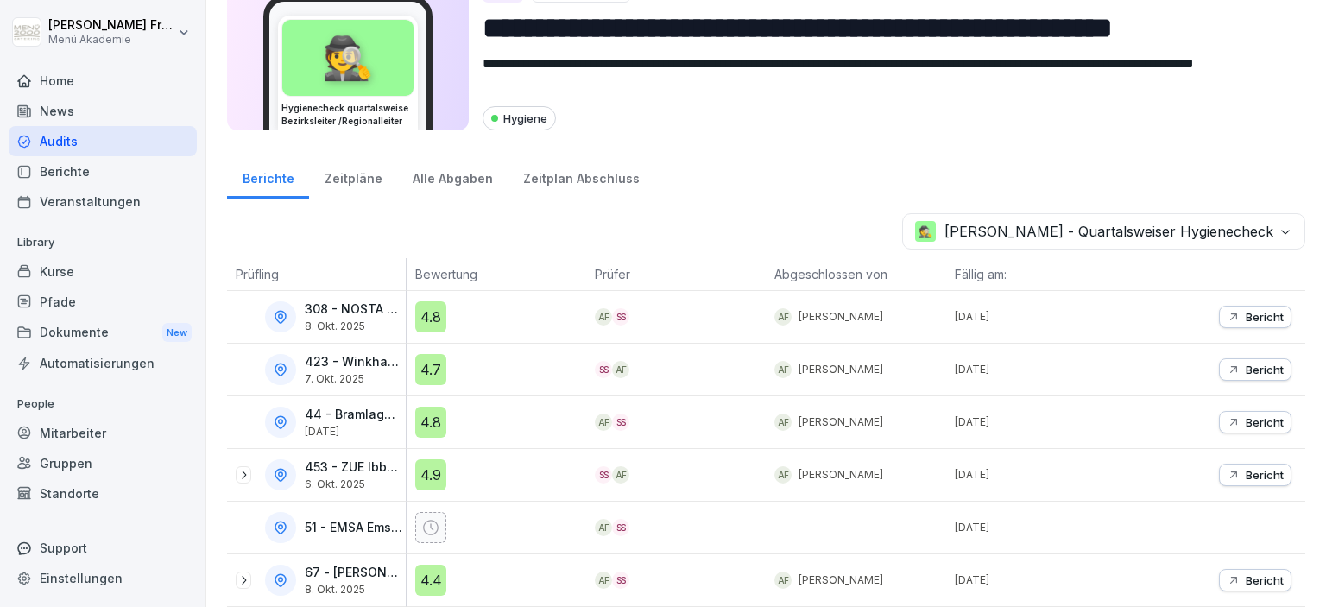
scroll to position [58, 0]
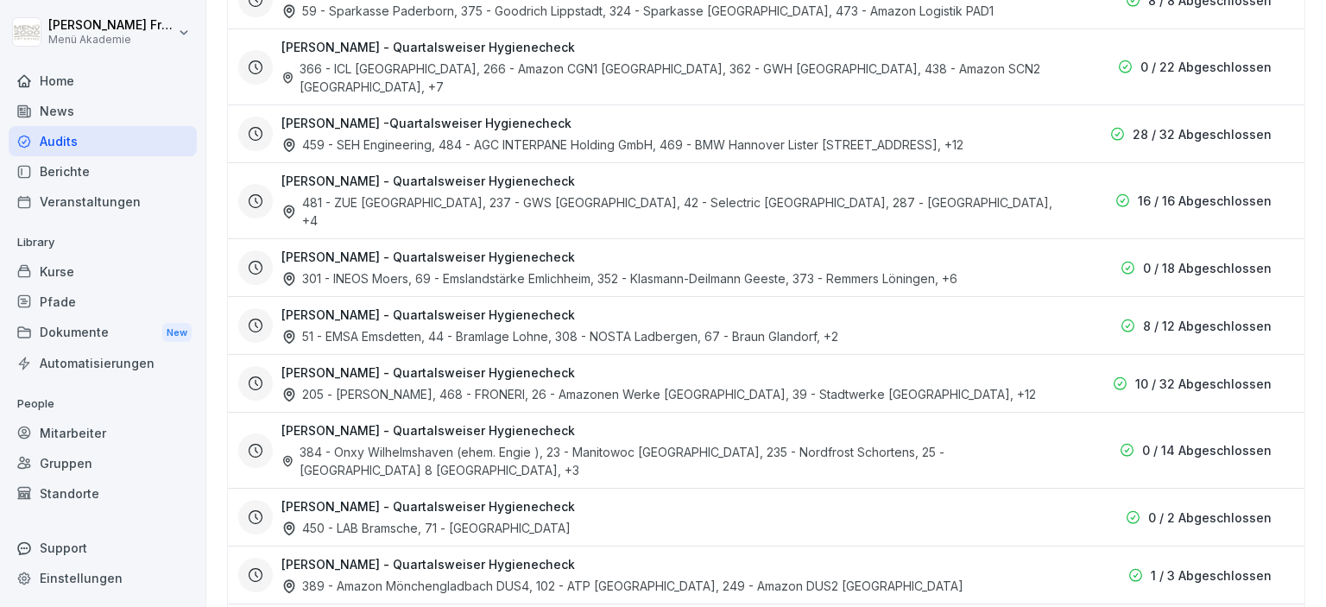
scroll to position [953, 0]
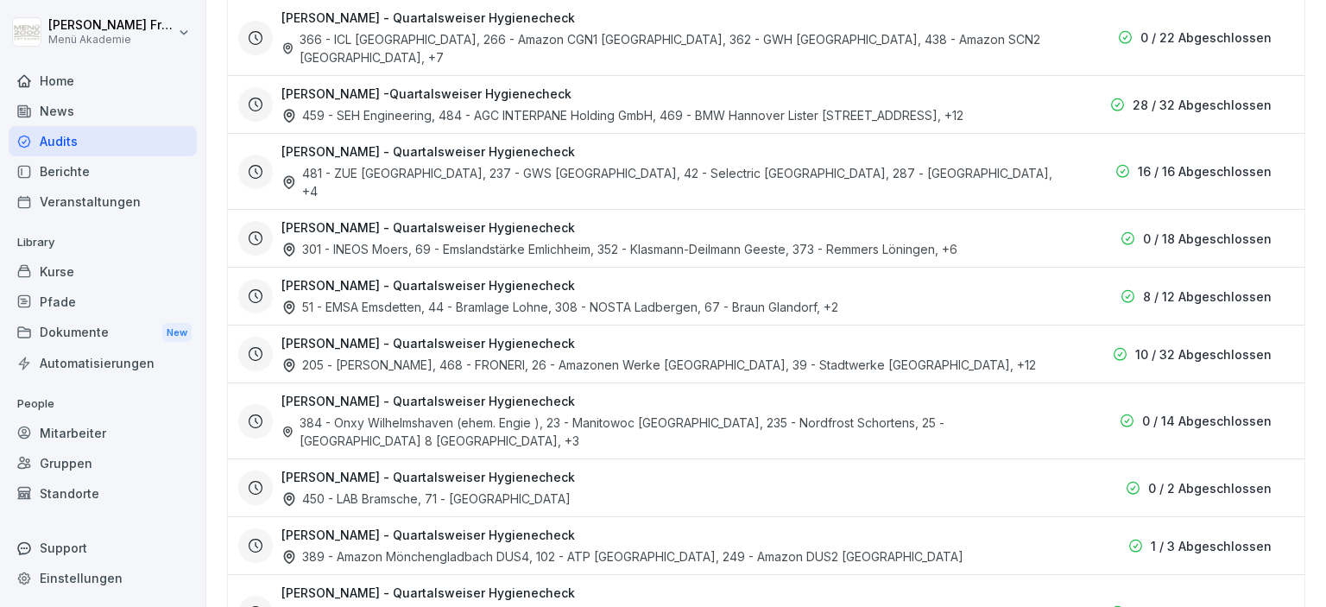
click at [550, 526] on h3 "[PERSON_NAME] - Quartalsweiser Hygienecheck" at bounding box center [427, 535] width 293 height 18
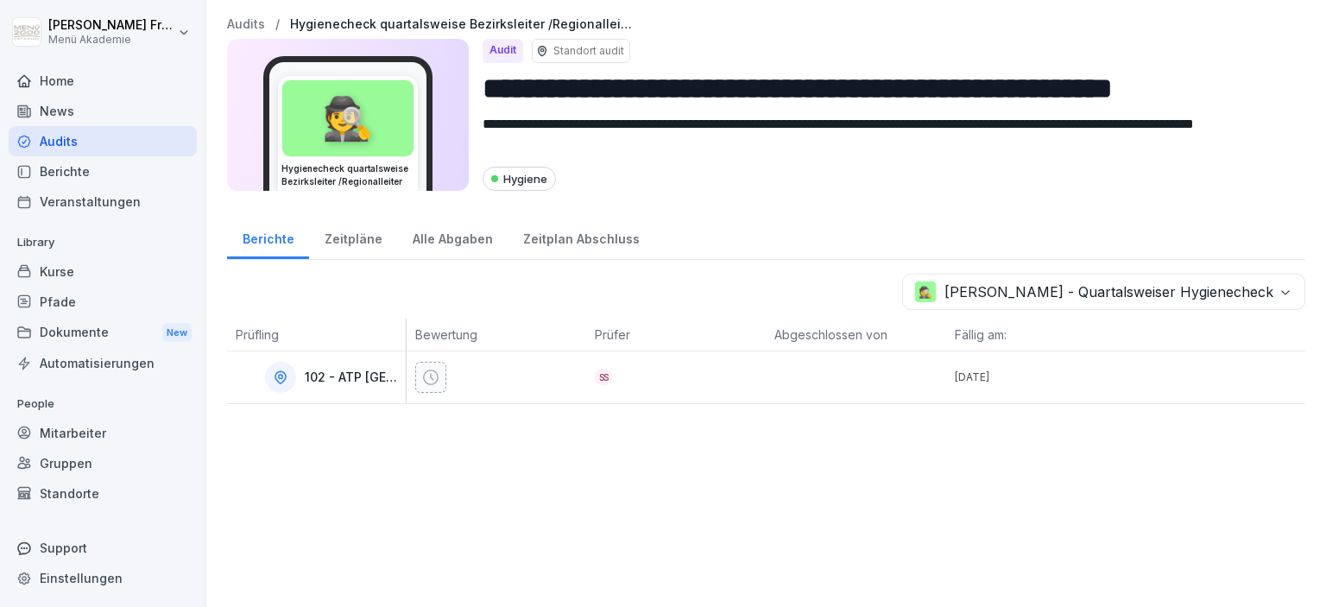
click at [451, 233] on div "Alle Abgaben" at bounding box center [452, 237] width 110 height 44
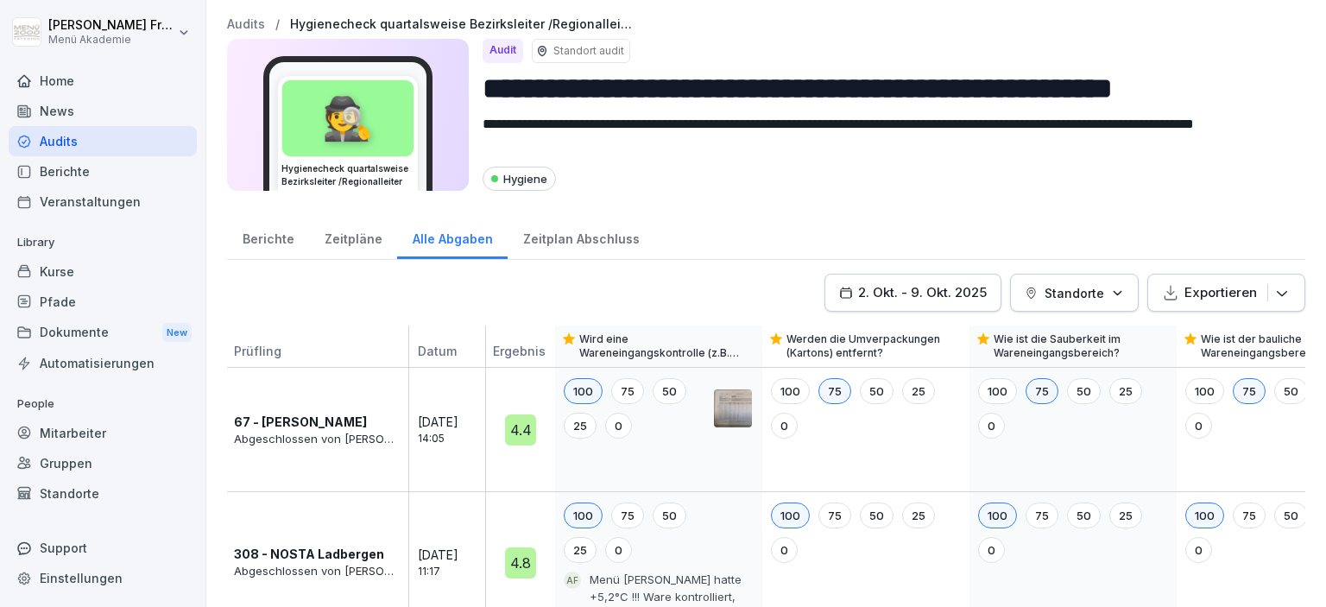
click at [356, 242] on div "Zeitpläne" at bounding box center [353, 237] width 88 height 44
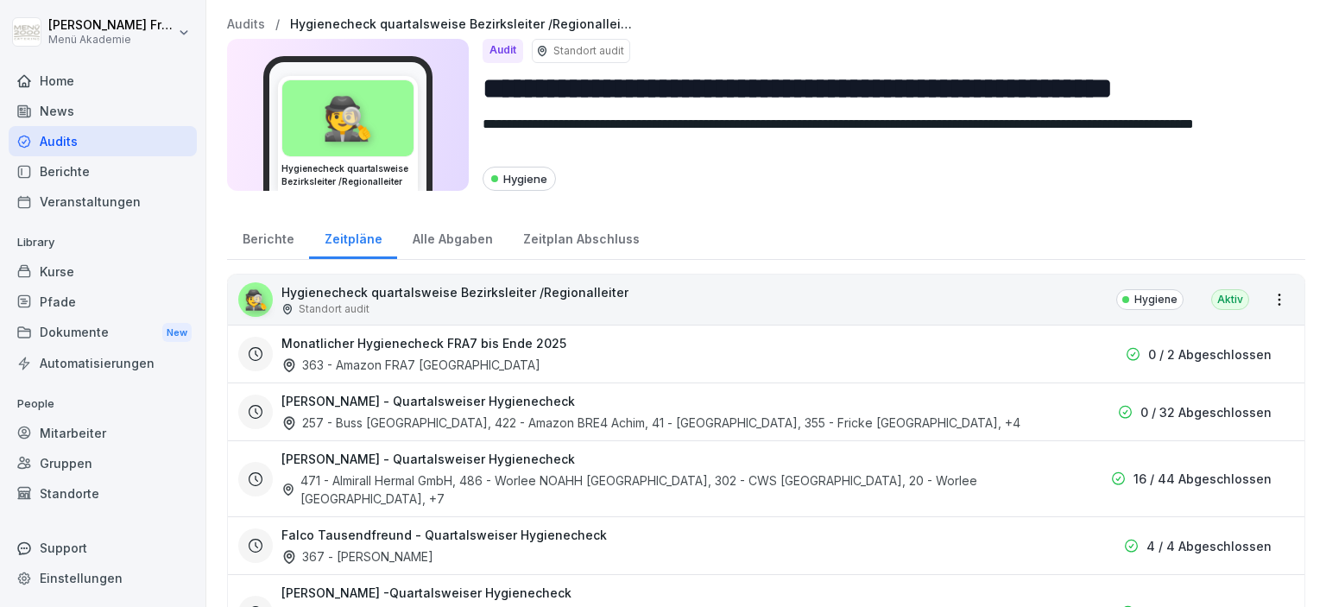
click at [269, 237] on div "Berichte" at bounding box center [268, 237] width 82 height 44
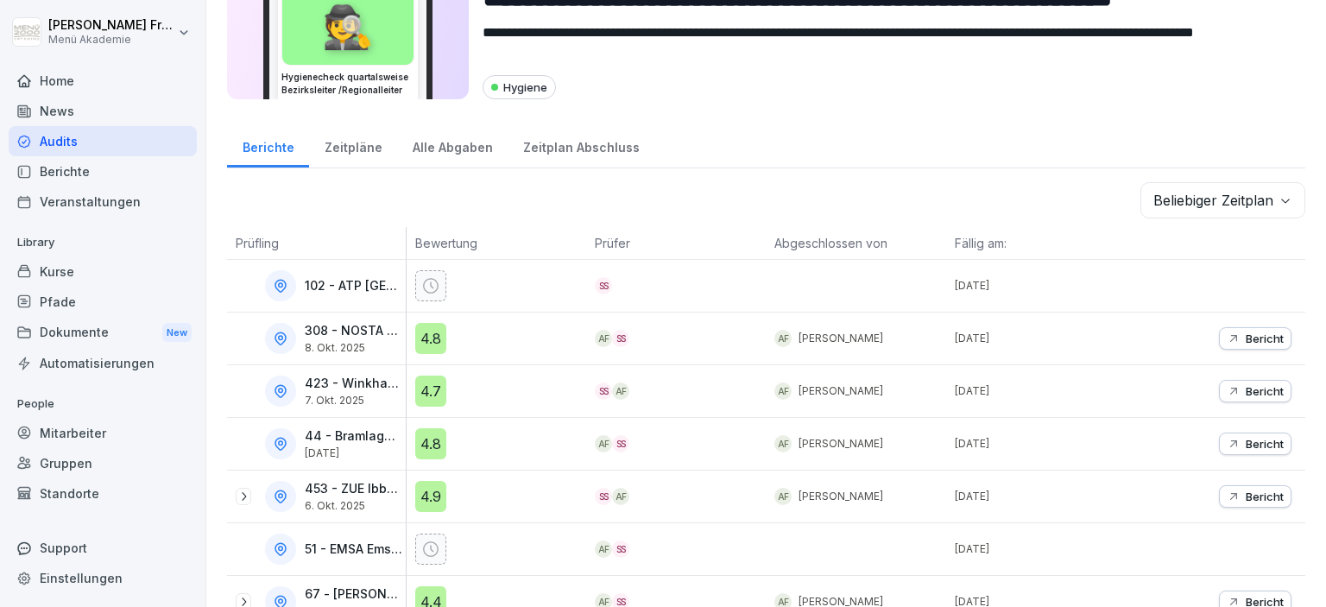
scroll to position [110, 0]
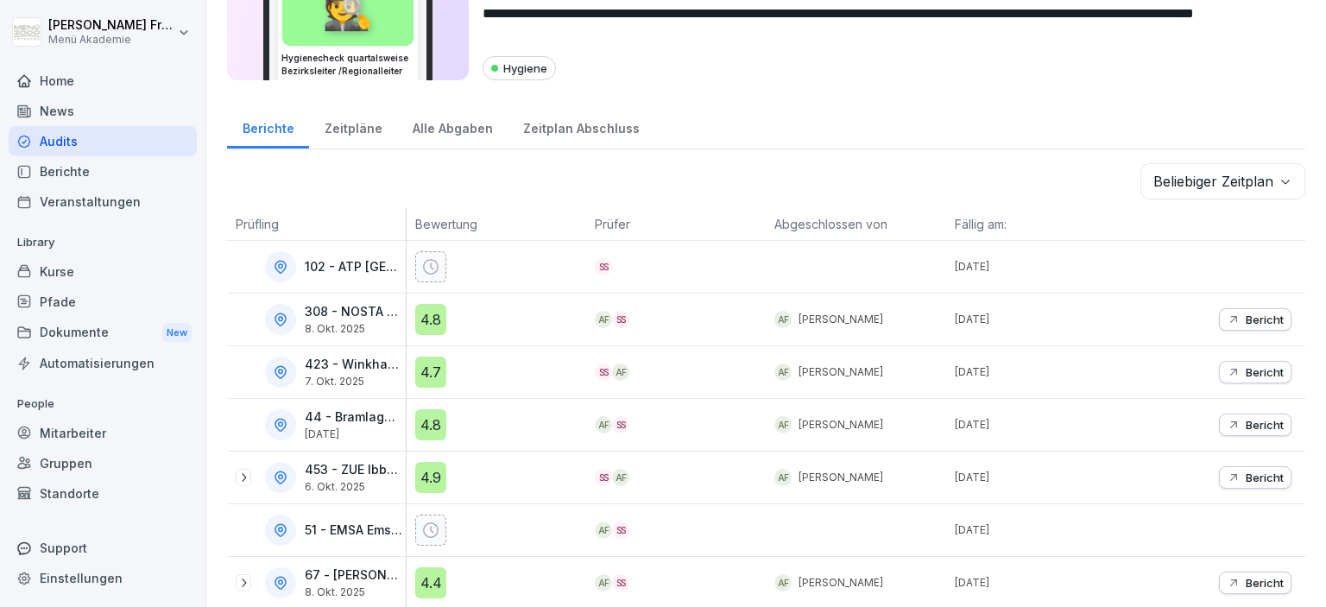
click at [437, 268] on icon at bounding box center [431, 268] width 16 height 16
click at [359, 268] on div "102 - ATP [GEOGRAPHIC_DATA]" at bounding box center [321, 266] width 170 height 31
click at [280, 266] on icon at bounding box center [281, 266] width 4 height 4
click at [59, 138] on div "Audits" at bounding box center [103, 141] width 188 height 30
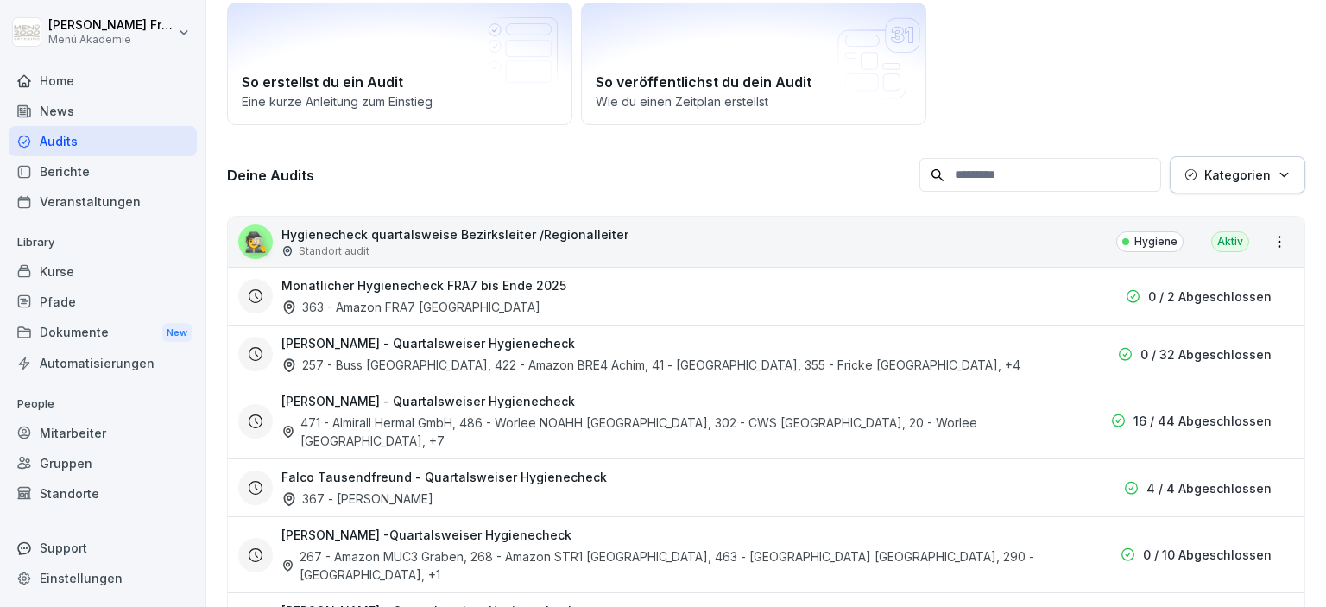
scroll to position [17, 0]
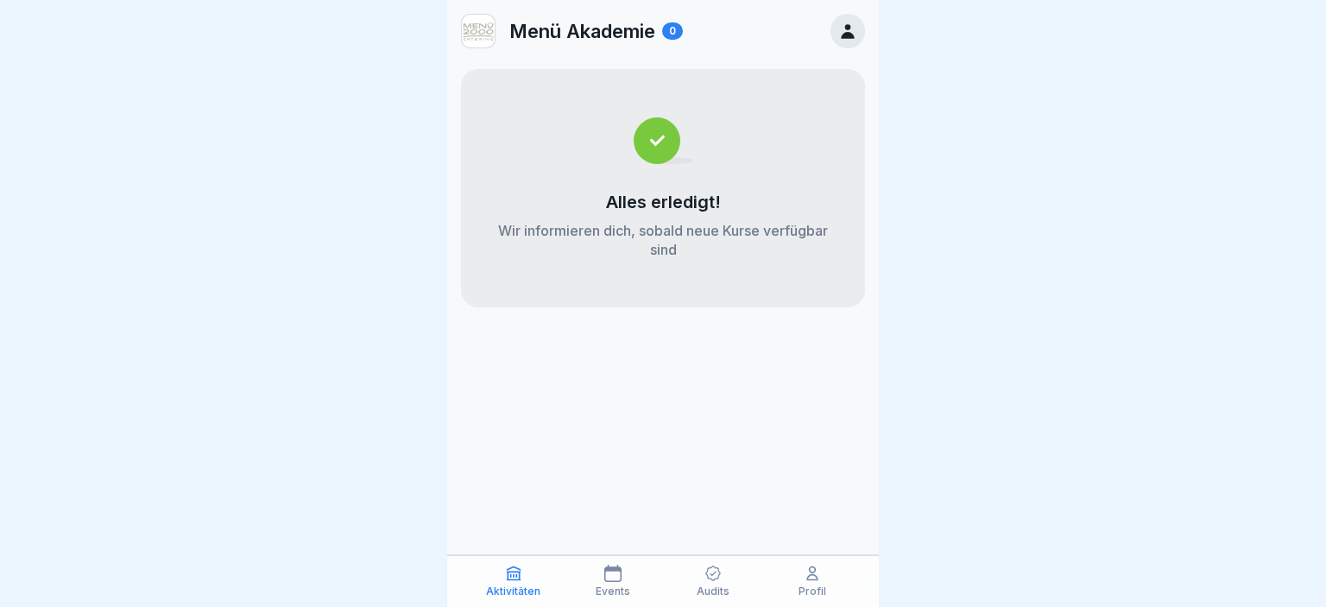
click at [712, 582] on div "Audits" at bounding box center [712, 581] width 91 height 33
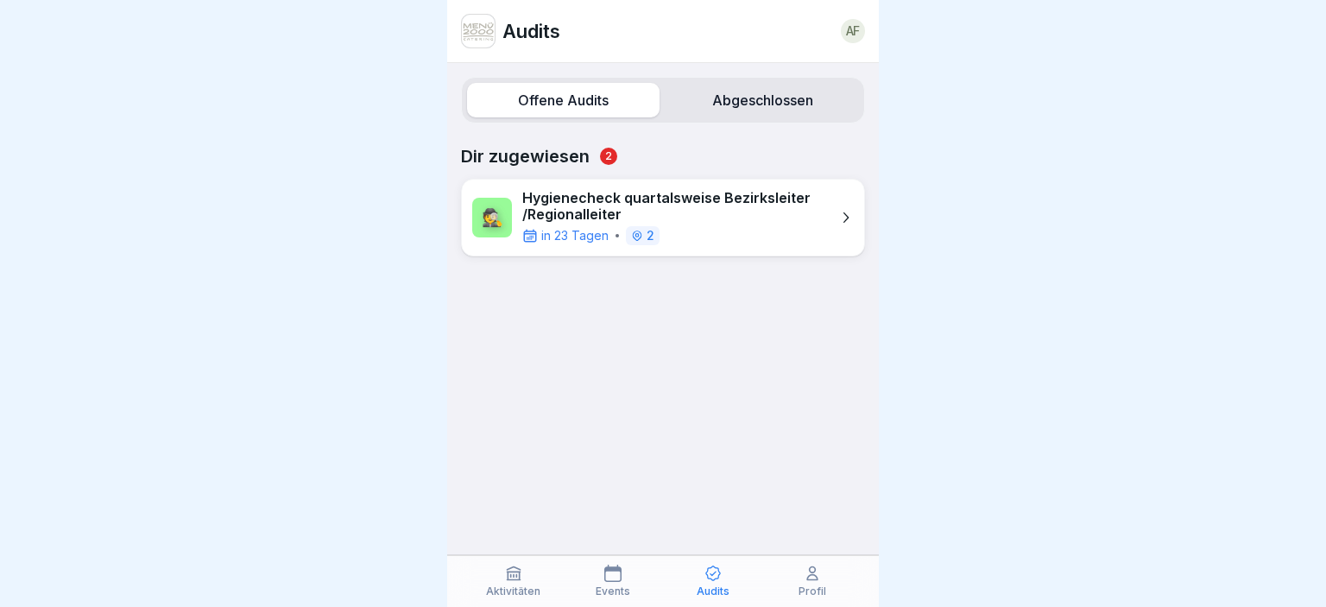
click at [710, 211] on p "Hygienecheck quartalsweise Bezirksleiter /Regionalleiter" at bounding box center [675, 206] width 307 height 33
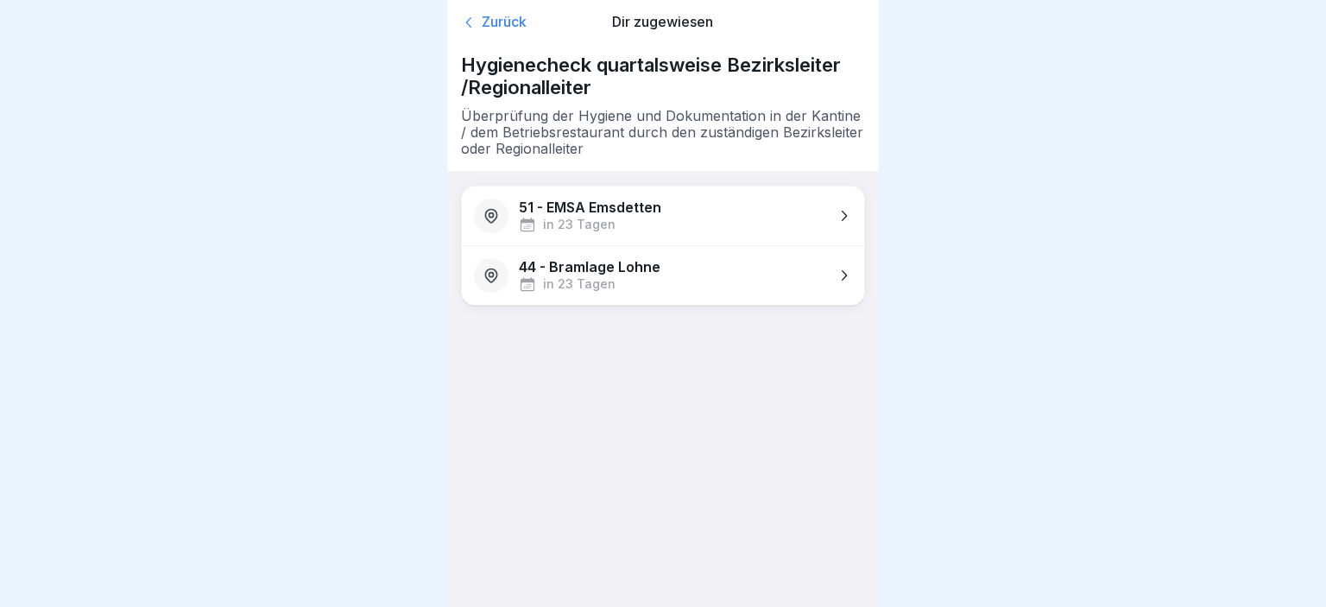
click at [496, 24] on div "Zurück" at bounding box center [525, 22] width 129 height 17
